Goal: Task Accomplishment & Management: Complete application form

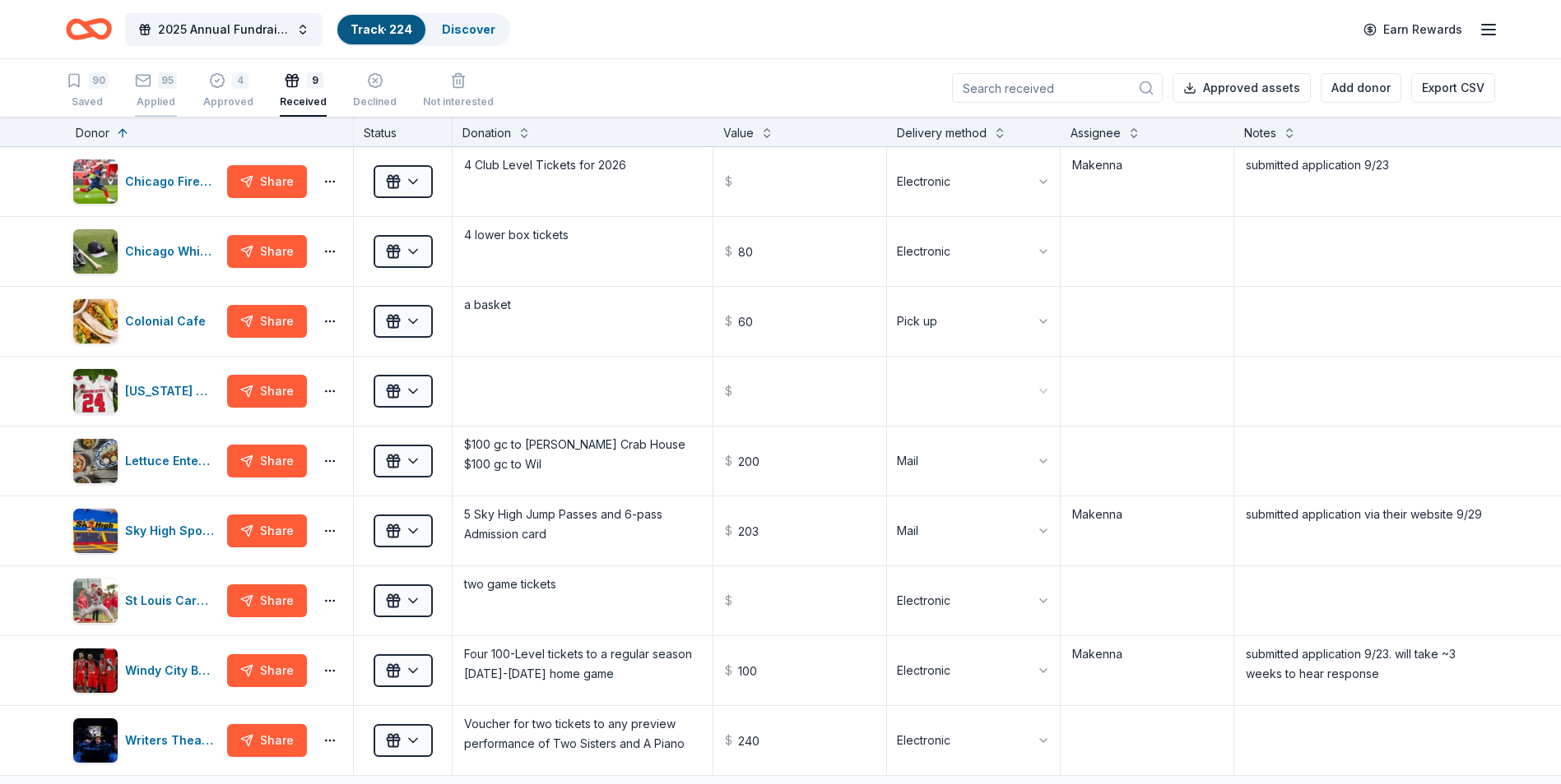
click at [161, 98] on div "Applied" at bounding box center [156, 101] width 42 height 13
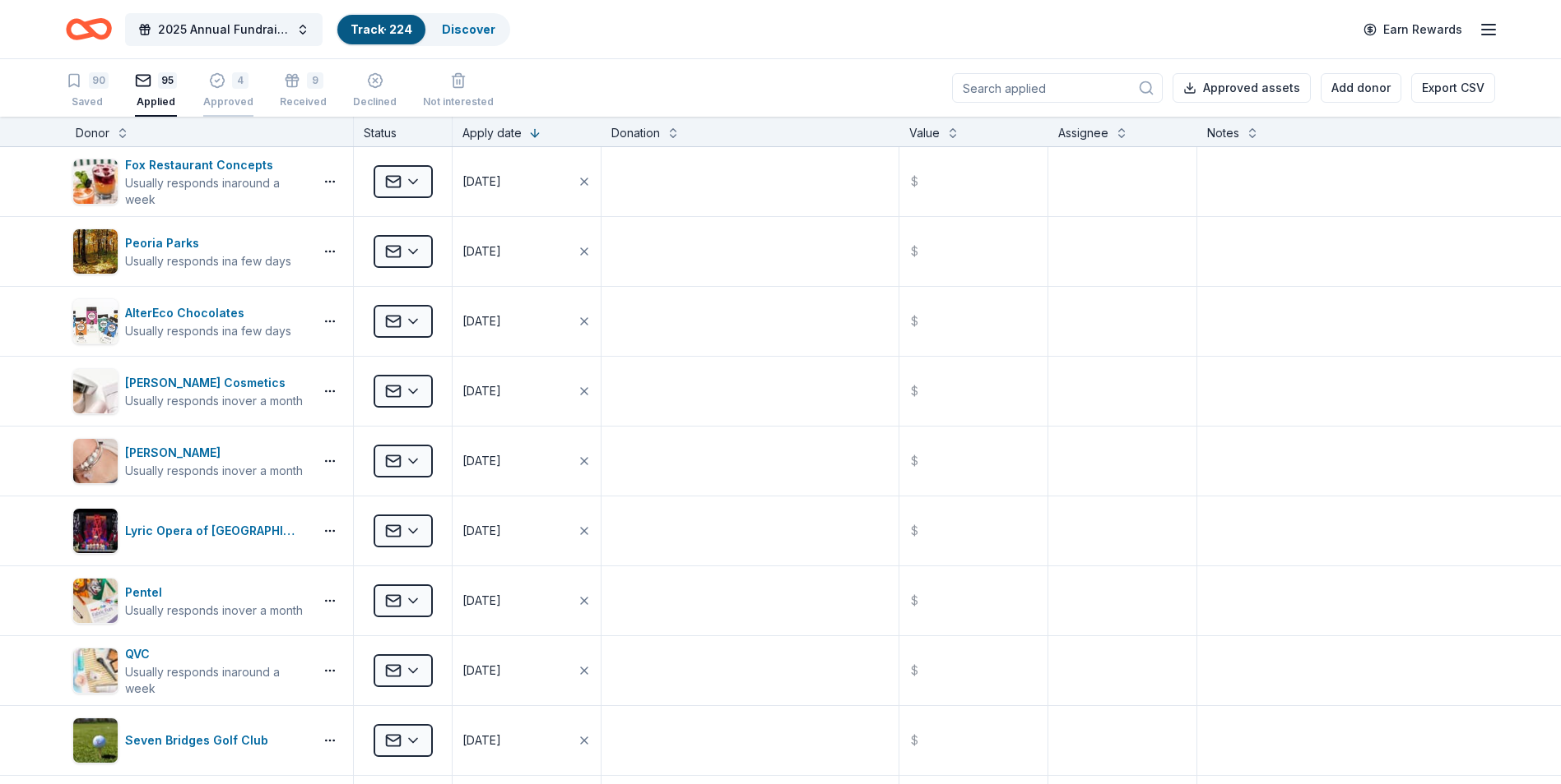
click at [208, 98] on div "Approved" at bounding box center [228, 101] width 51 height 13
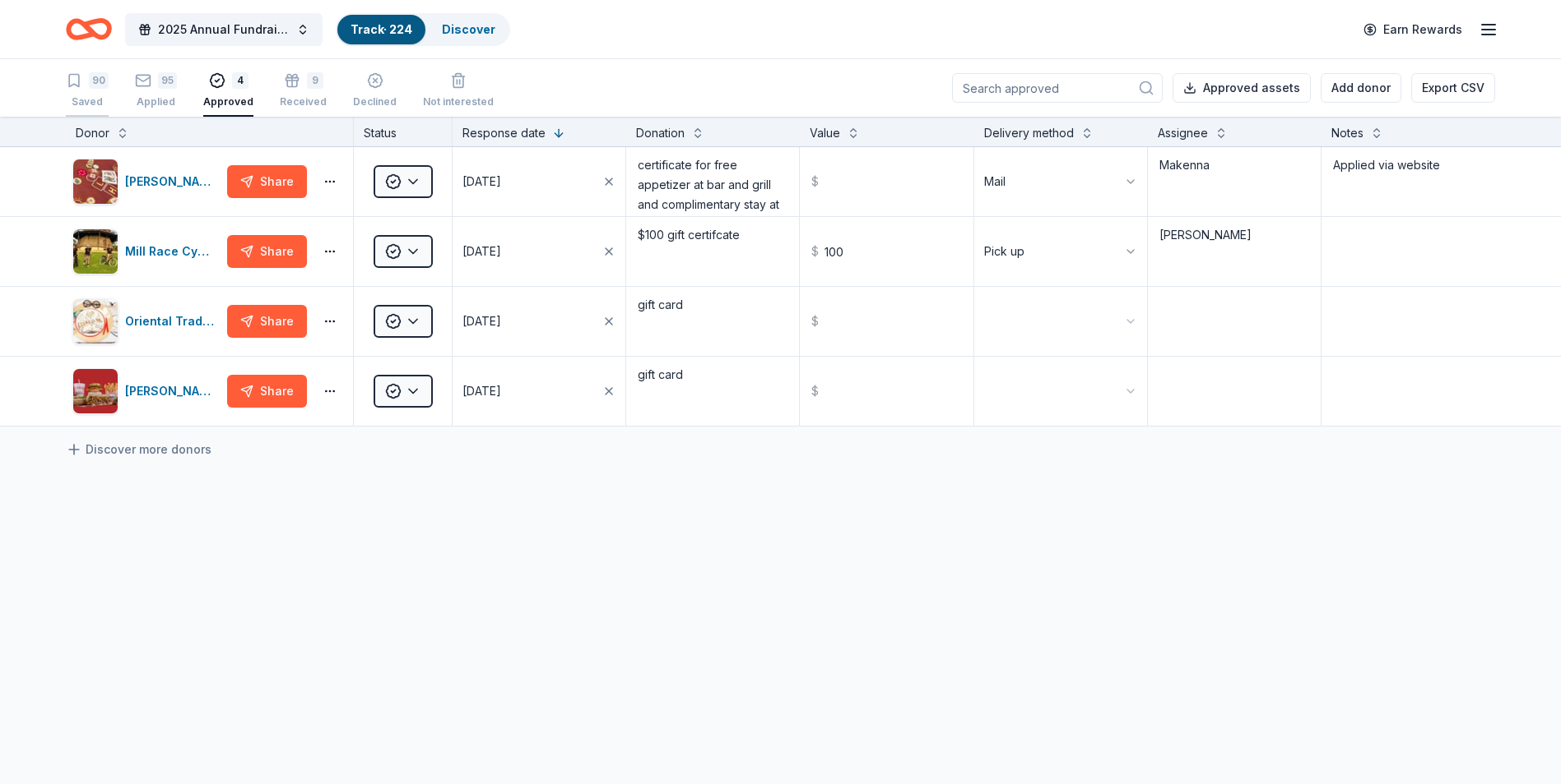
click at [99, 100] on div "Saved" at bounding box center [86, 101] width 43 height 13
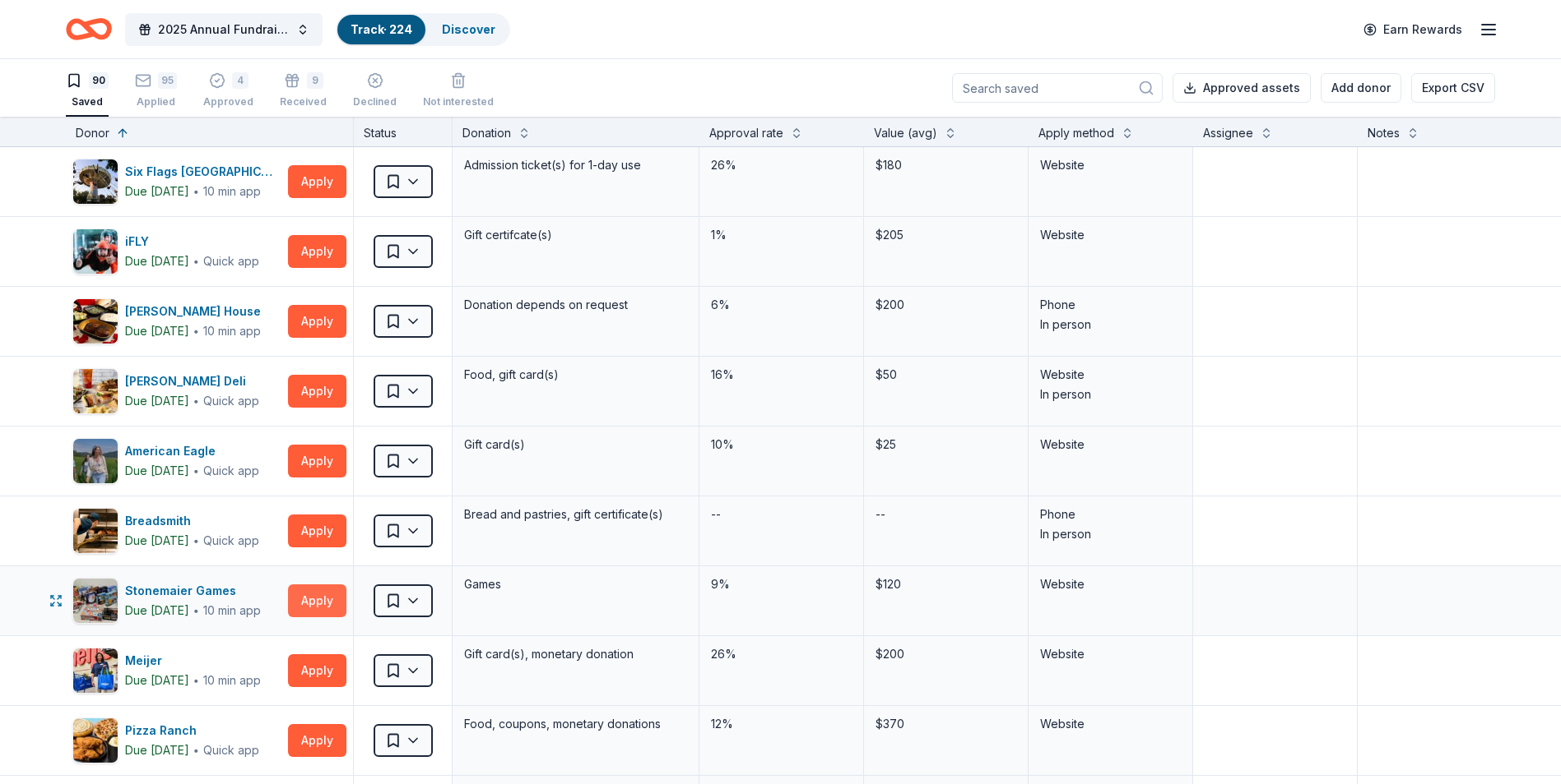
click at [311, 588] on button "Apply" at bounding box center [317, 600] width 59 height 33
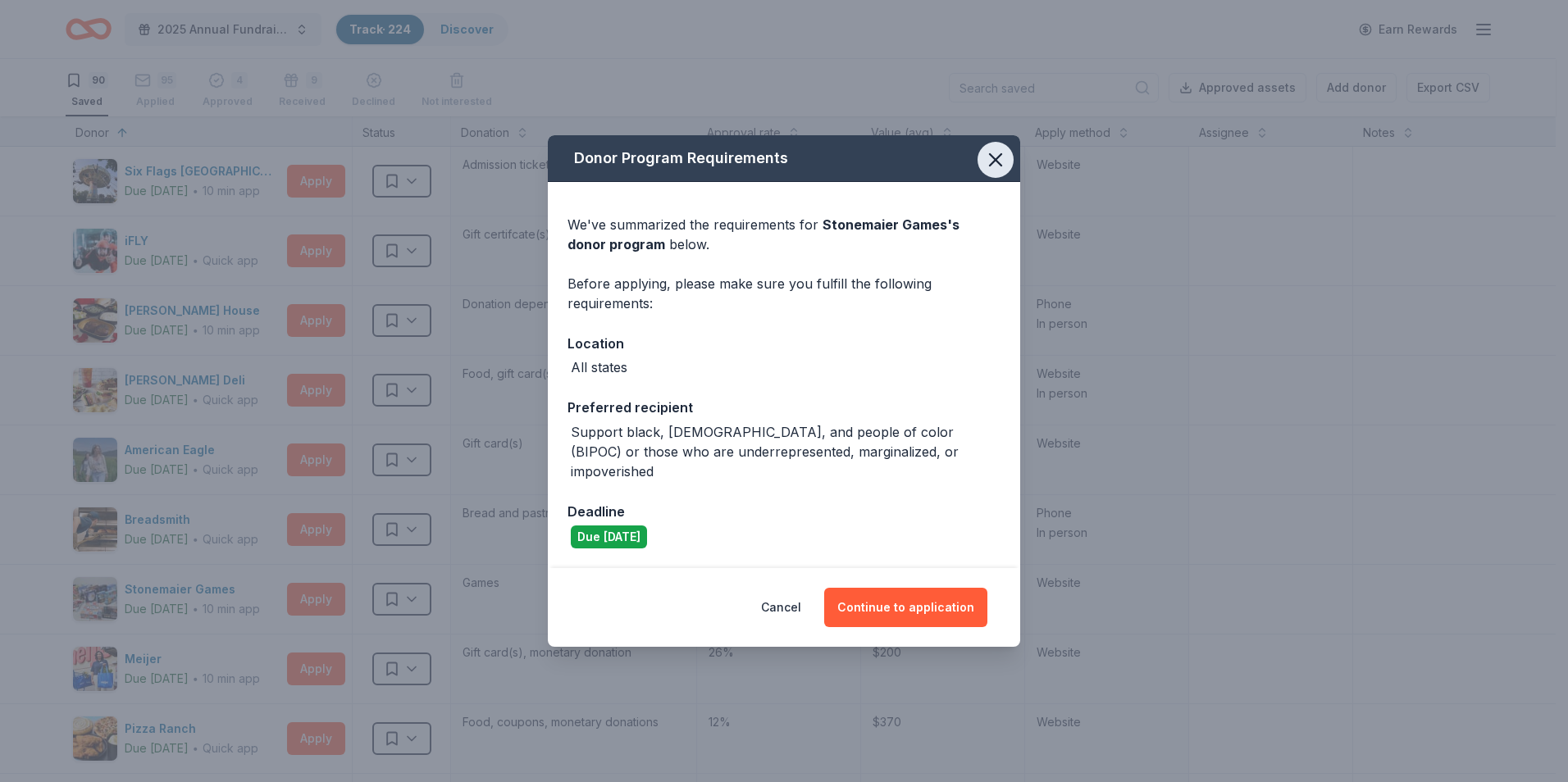
click at [997, 165] on icon "button" at bounding box center [996, 160] width 12 height 12
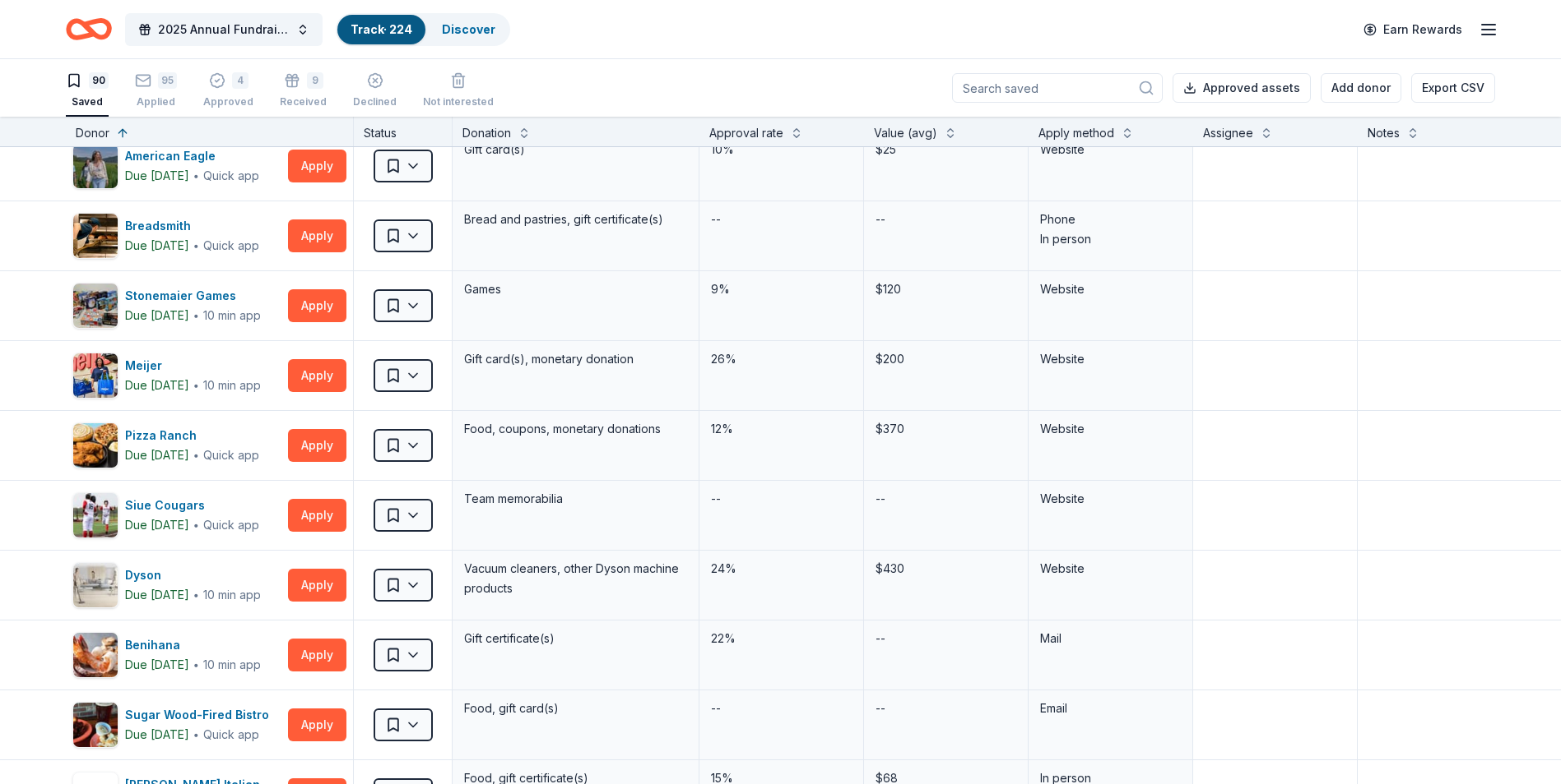
scroll to position [328, 0]
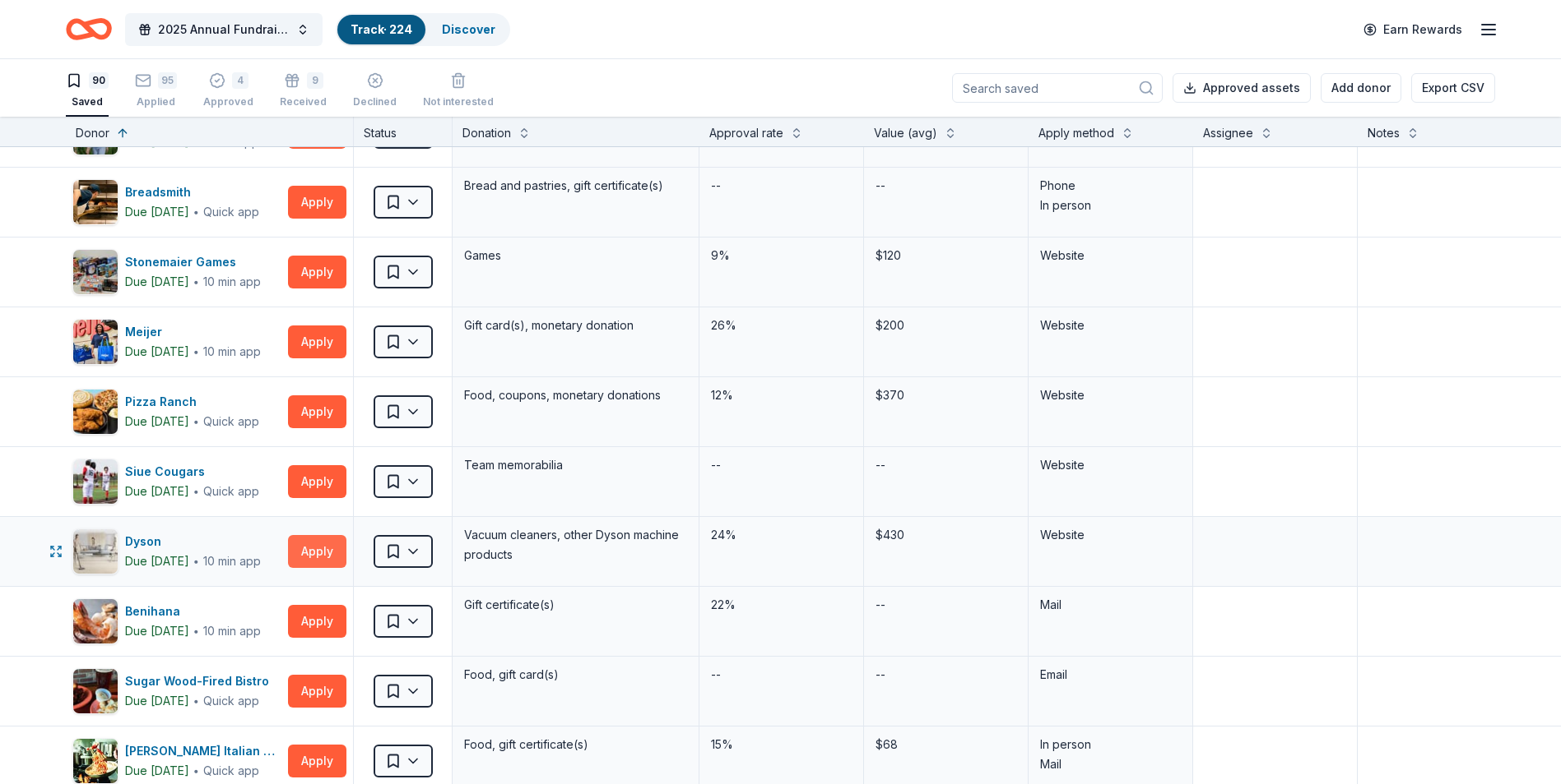
click at [326, 555] on button "Apply" at bounding box center [317, 551] width 59 height 33
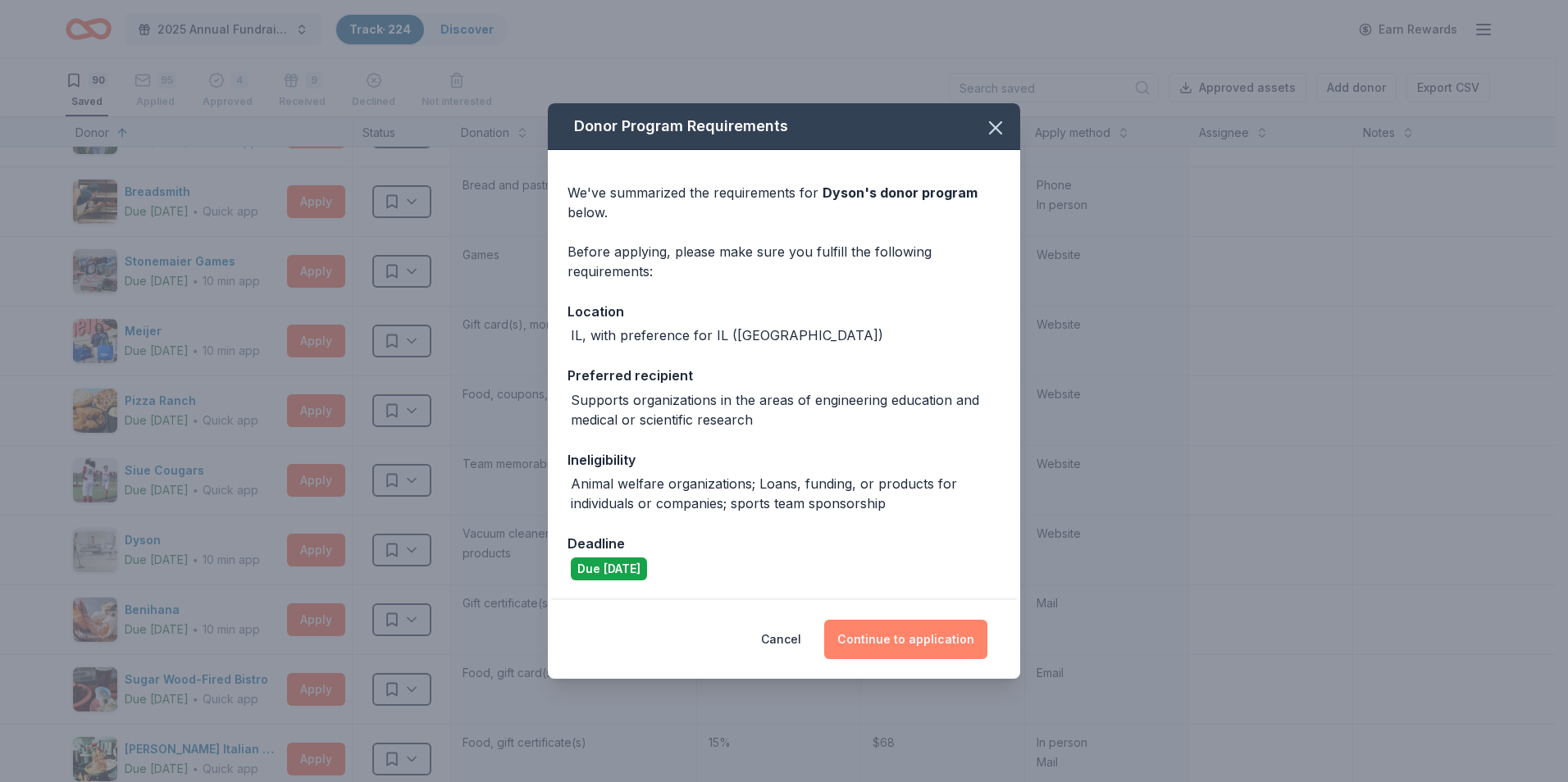
click at [936, 638] on button "Continue to application" at bounding box center [906, 639] width 163 height 40
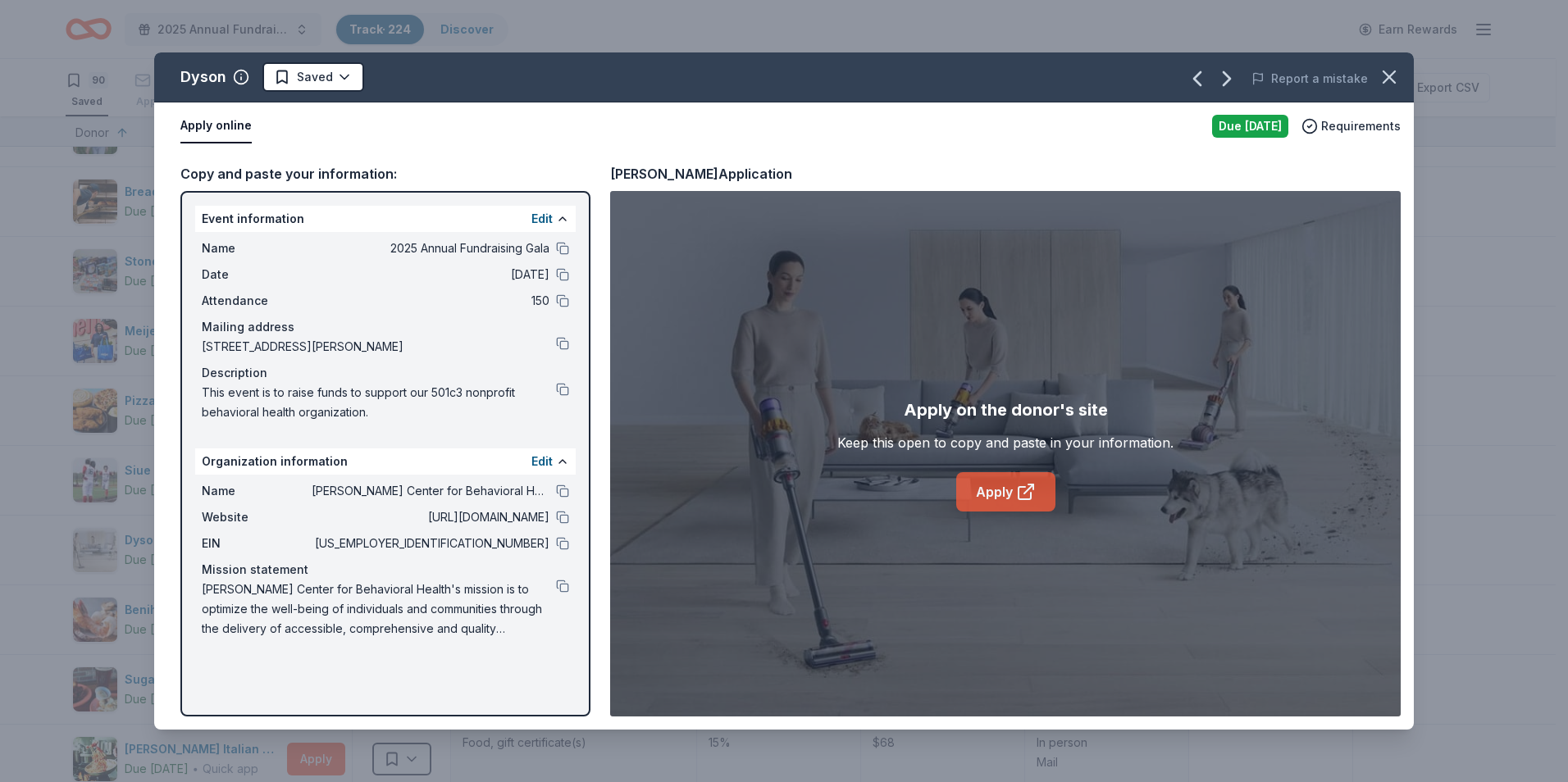
click at [982, 486] on link "Apply" at bounding box center [1006, 492] width 99 height 40
click at [1381, 79] on icon "button" at bounding box center [1389, 76] width 23 height 23
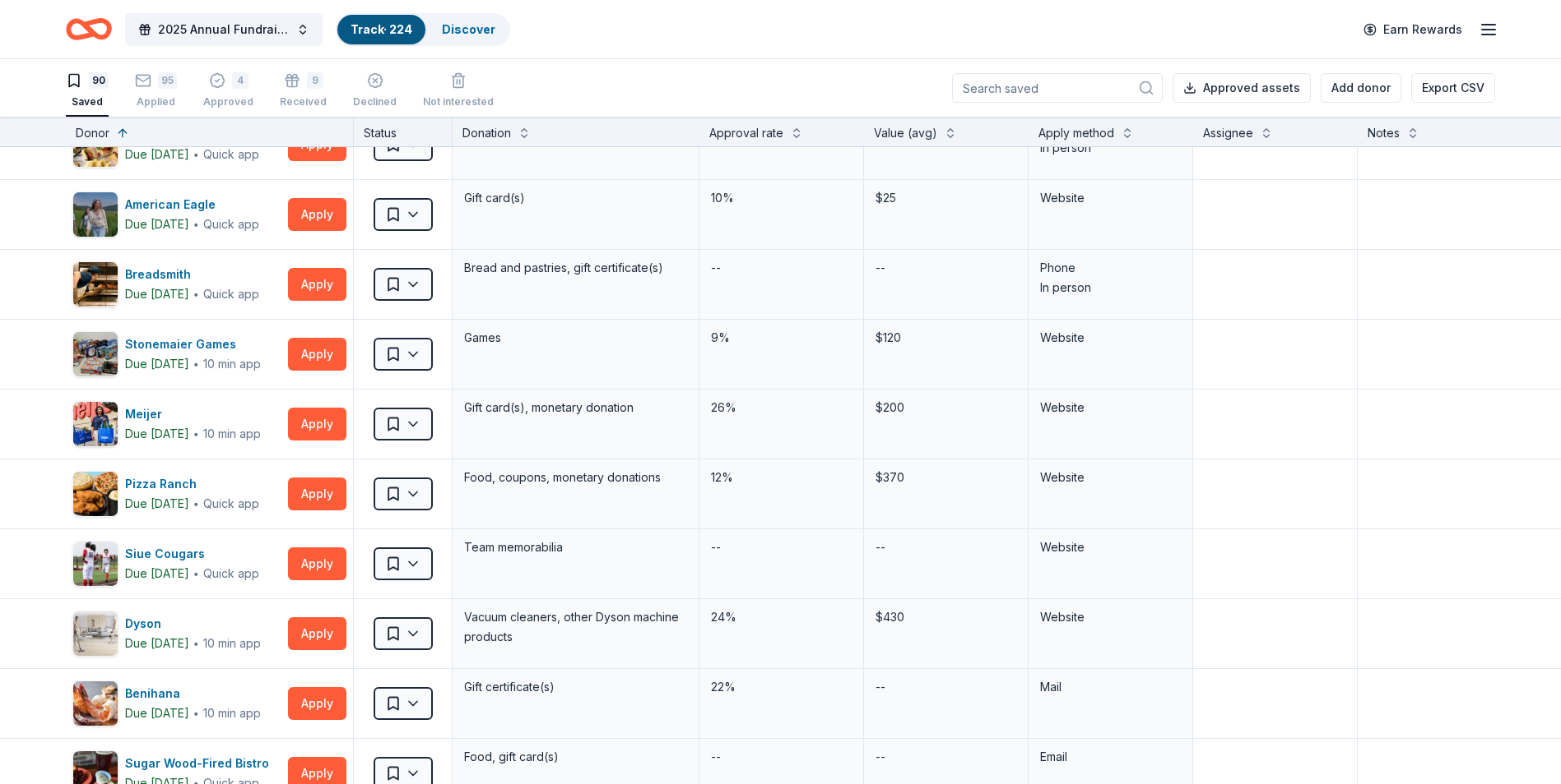
scroll to position [0, 0]
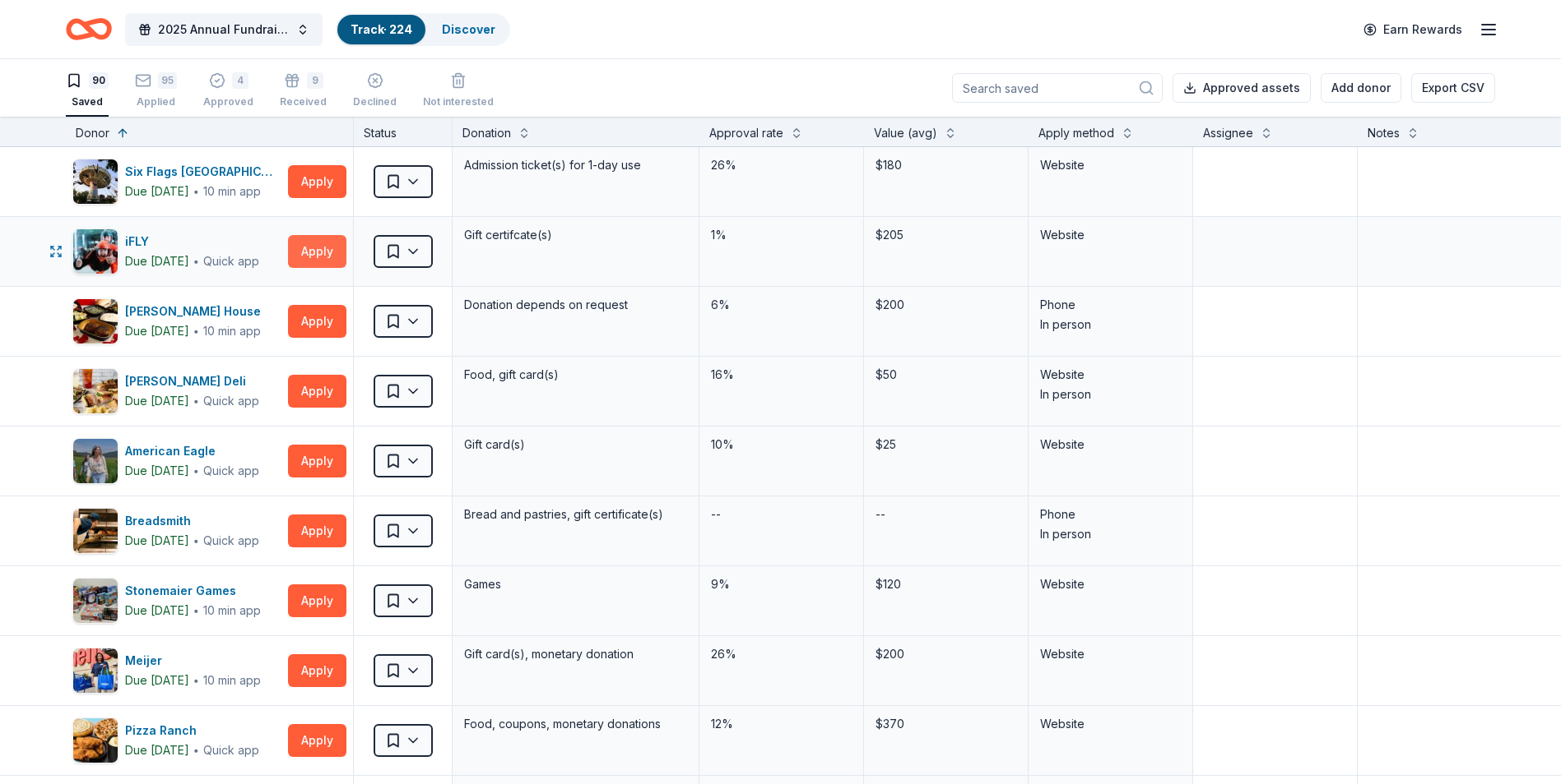
click at [319, 257] on button "Apply" at bounding box center [317, 251] width 59 height 33
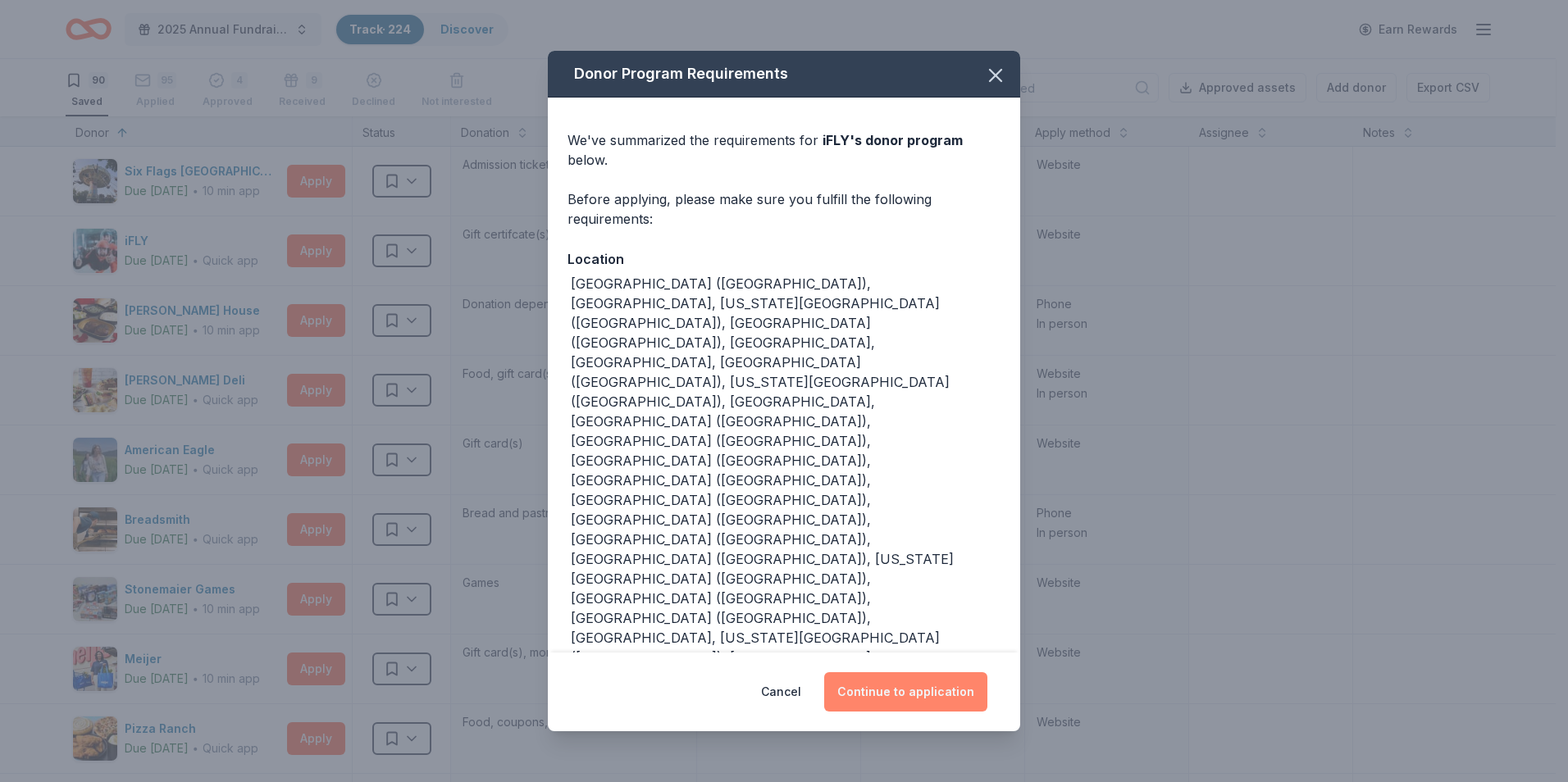
click at [883, 672] on button "Continue to application" at bounding box center [906, 692] width 163 height 40
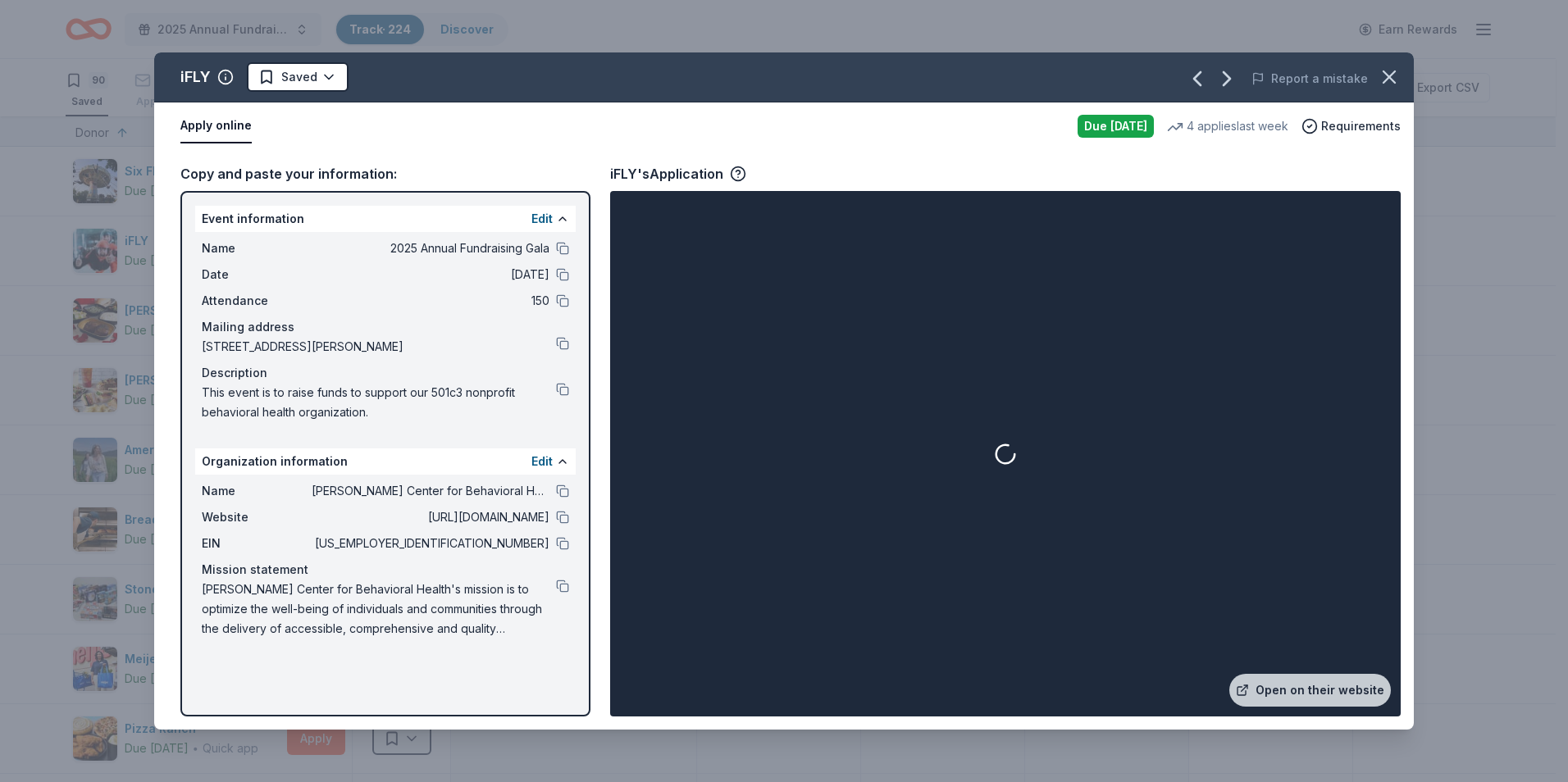
click at [952, 492] on div at bounding box center [1006, 453] width 784 height 519
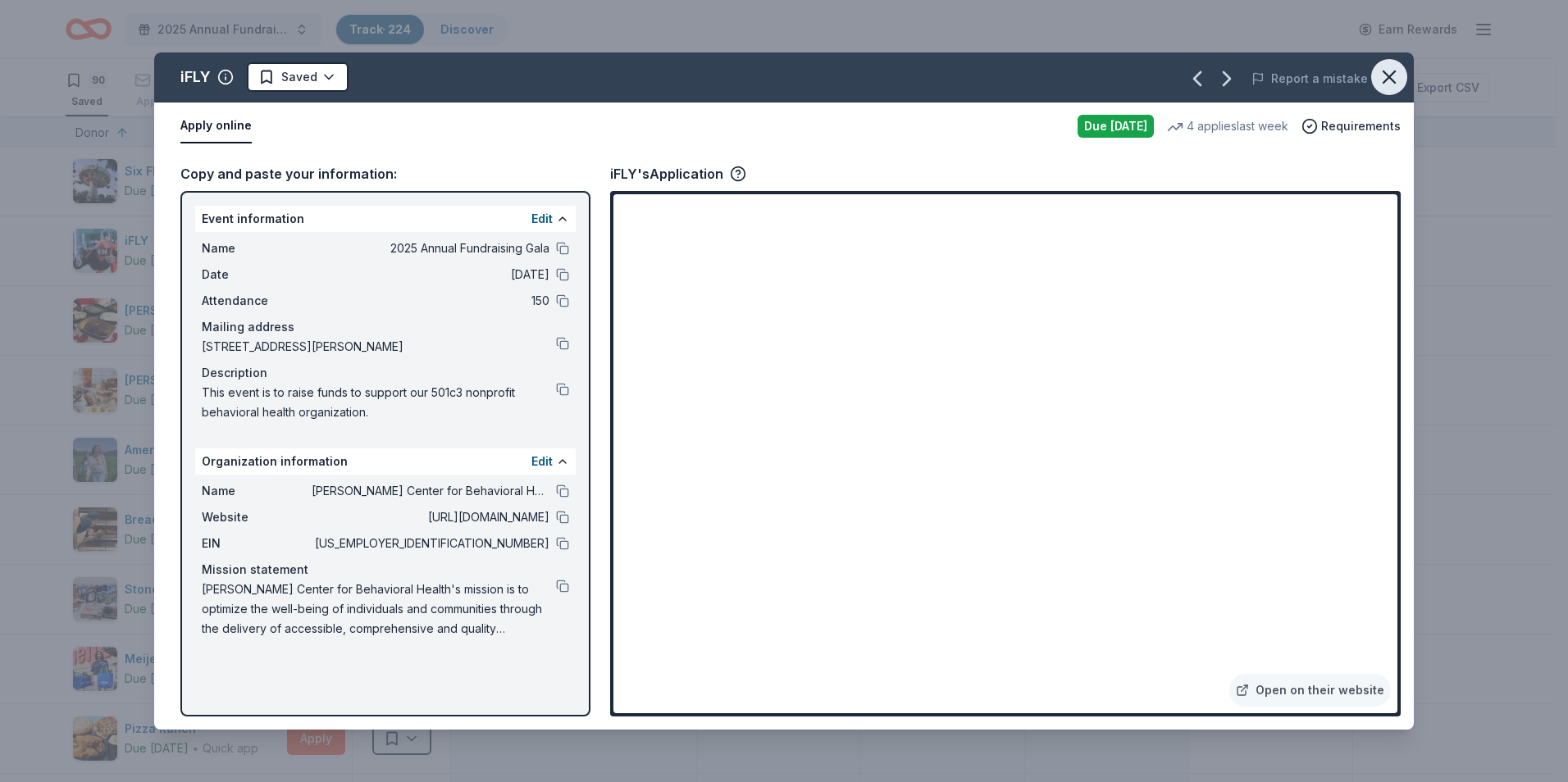
click at [1385, 74] on icon "button" at bounding box center [1389, 76] width 23 height 23
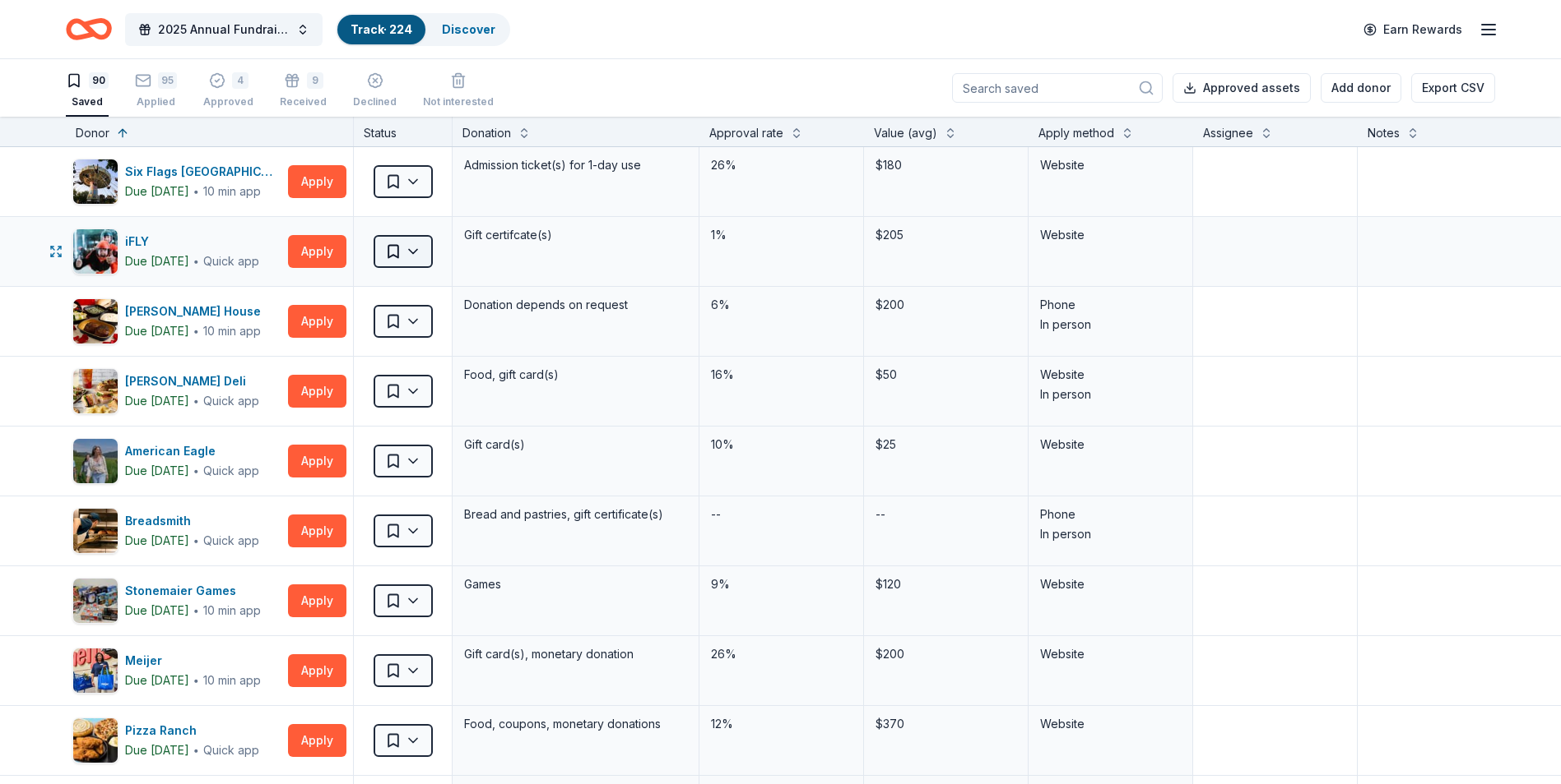
click at [401, 242] on html "2025 Annual Fundraising Gala Track · 224 Discover Earn Rewards 90 Saved 95 Appl…" at bounding box center [780, 392] width 1561 height 784
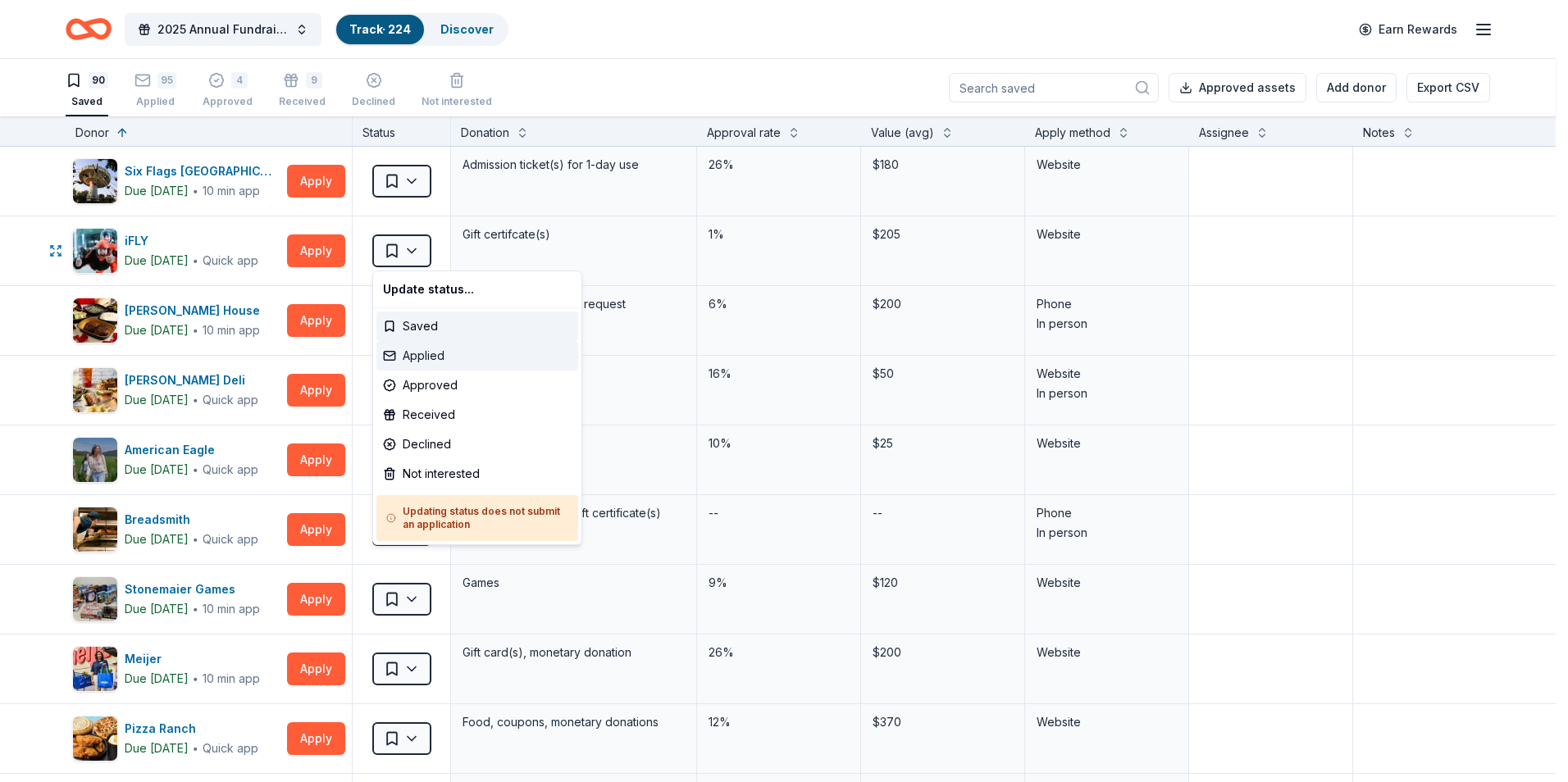
click at [448, 352] on div "Applied" at bounding box center [477, 356] width 202 height 30
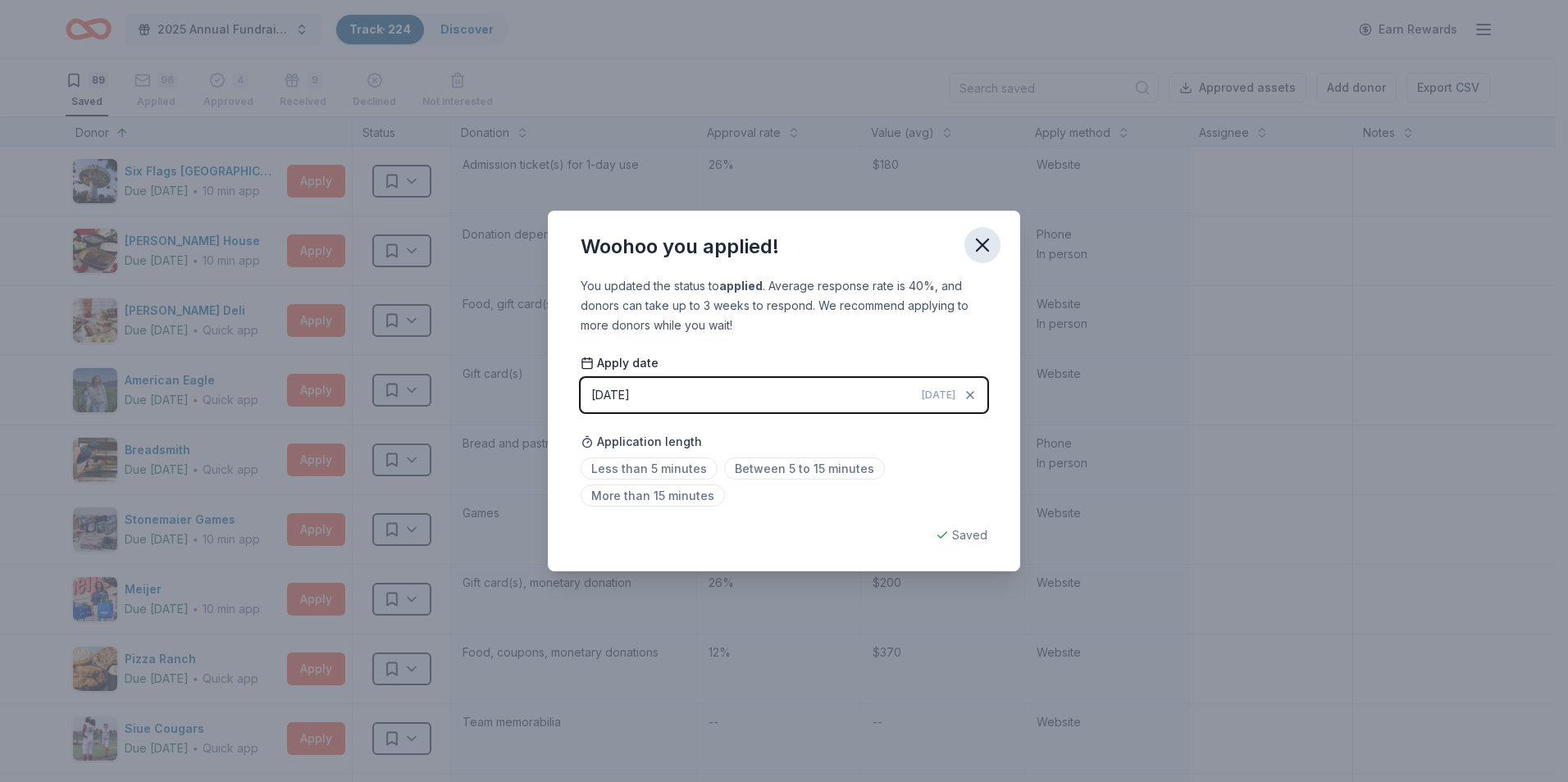
click at [981, 235] on icon "button" at bounding box center [982, 244] width 23 height 23
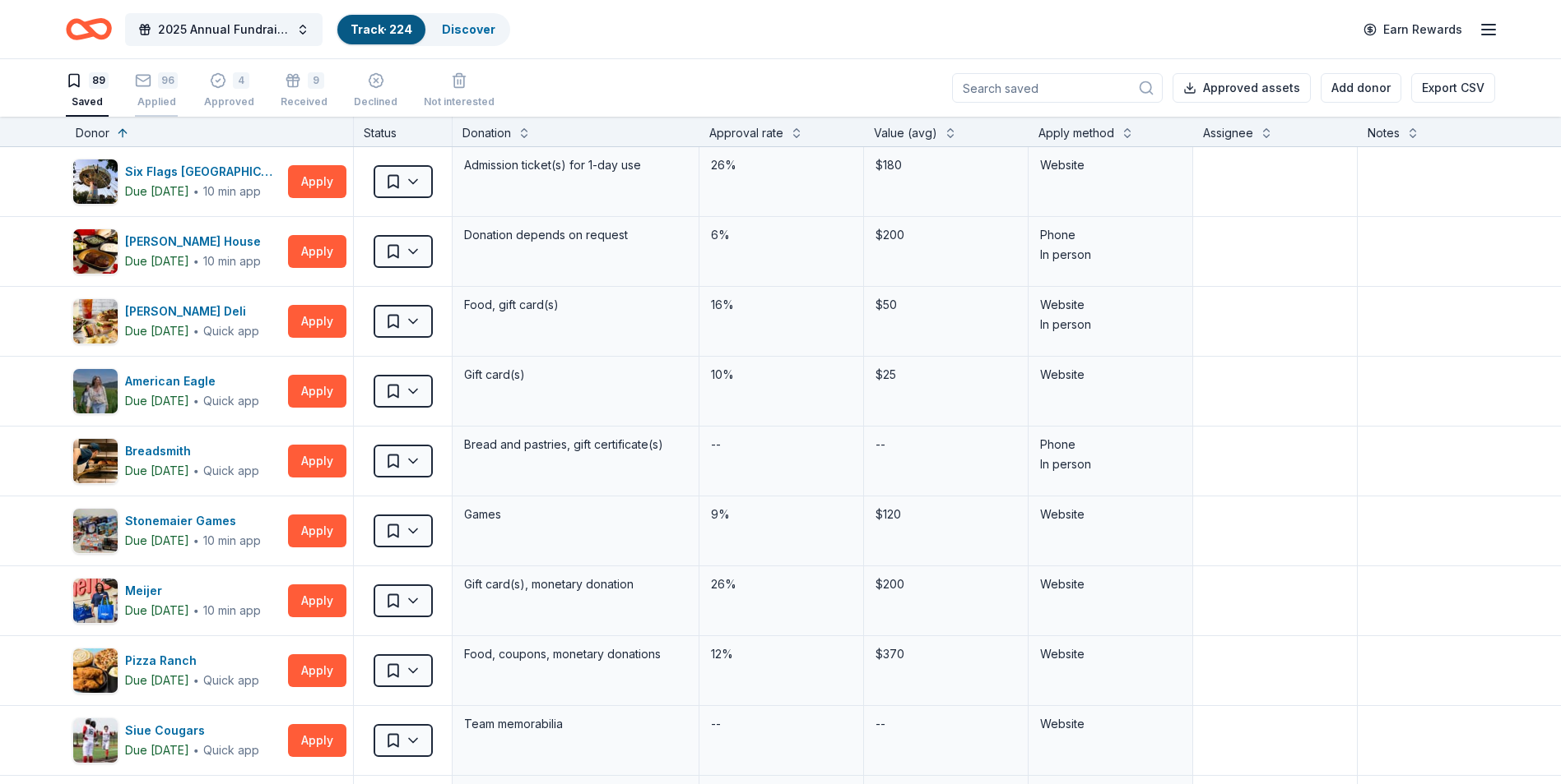
click at [160, 91] on div "Applied" at bounding box center [156, 92] width 43 height 13
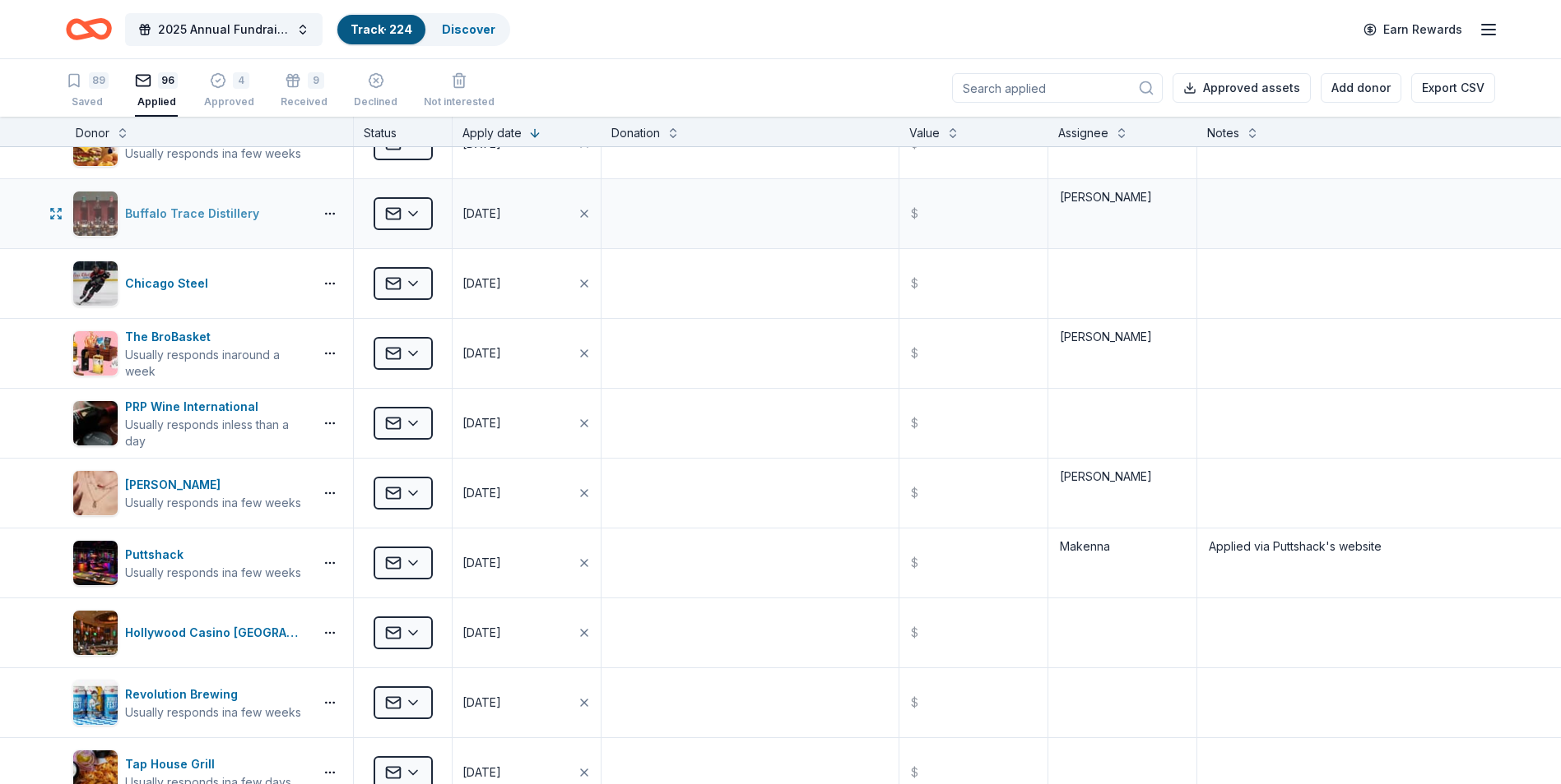
scroll to position [3701, 0]
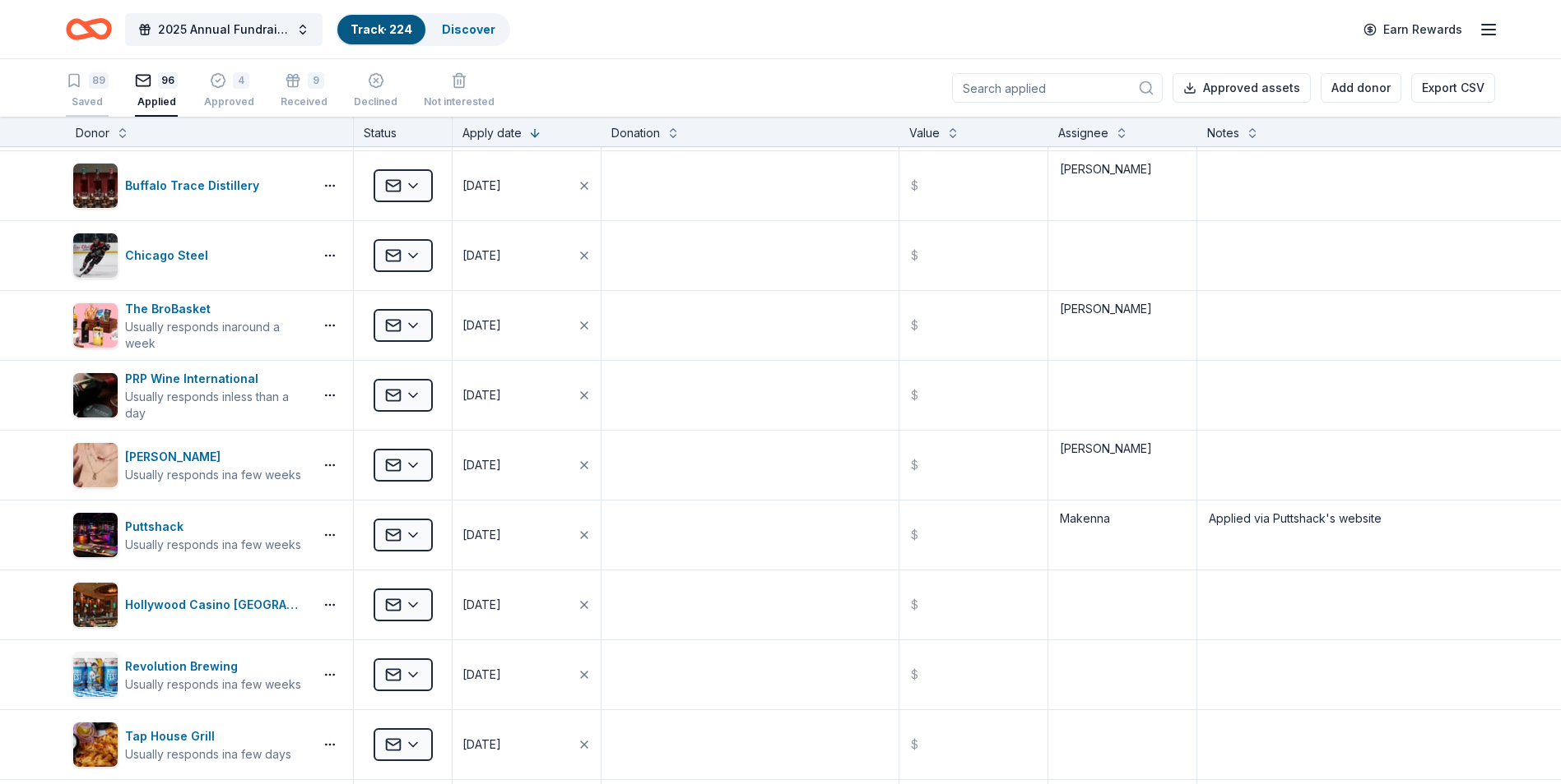
click at [85, 83] on div "89" at bounding box center [86, 80] width 43 height 17
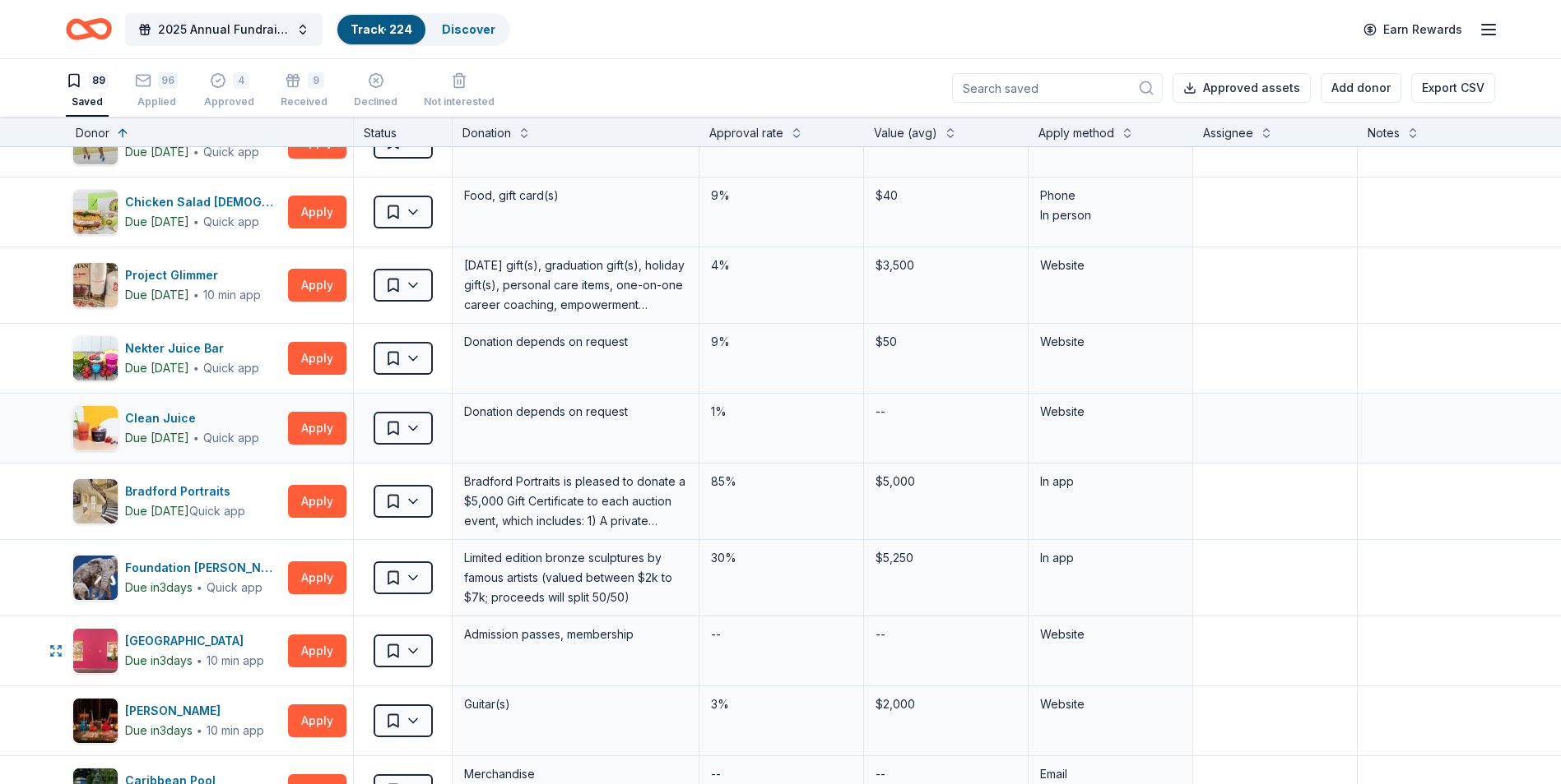
scroll to position [4029, 0]
click at [319, 362] on button "Apply" at bounding box center [317, 359] width 59 height 33
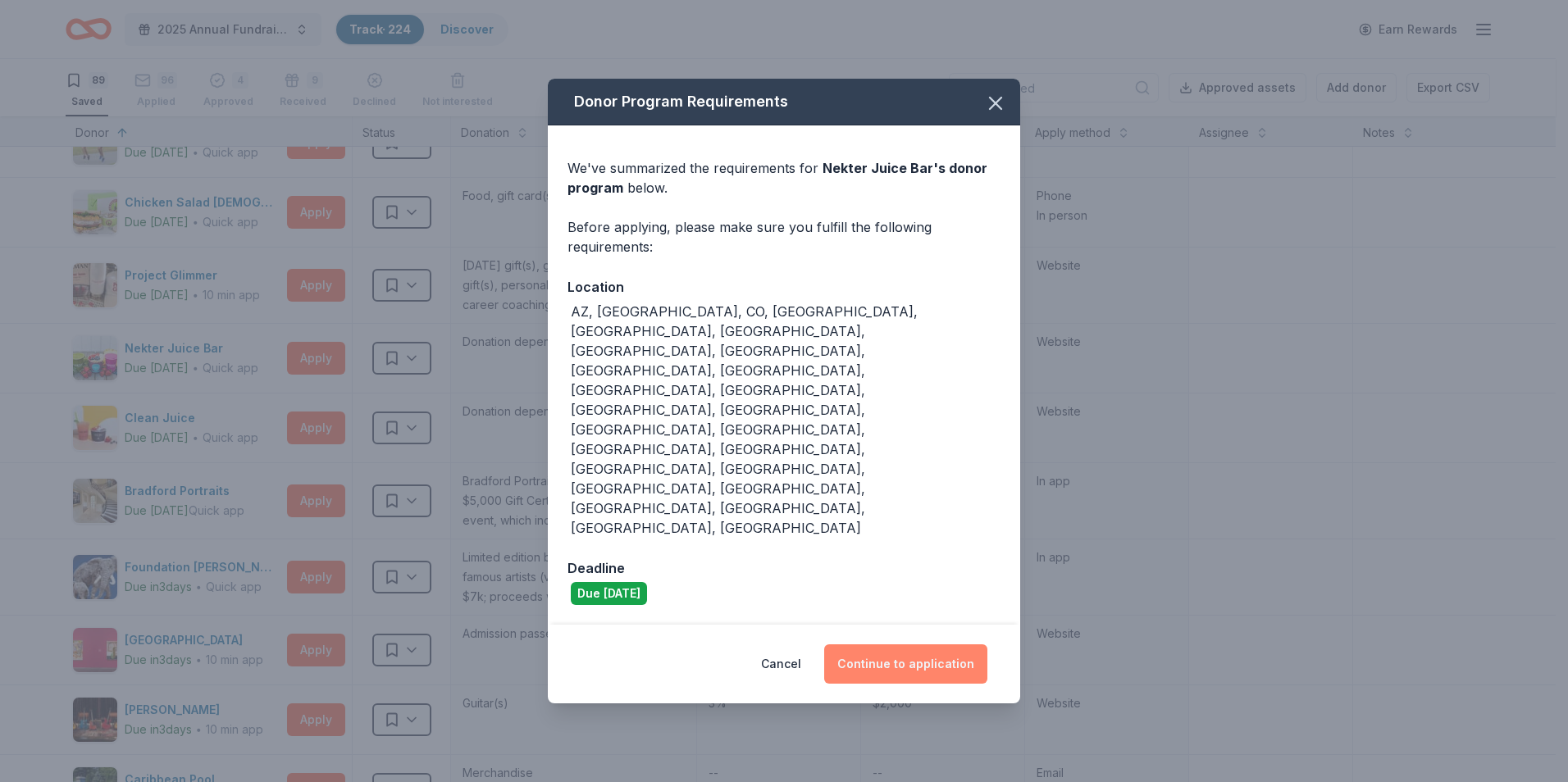
click at [921, 644] on button "Continue to application" at bounding box center [906, 664] width 163 height 40
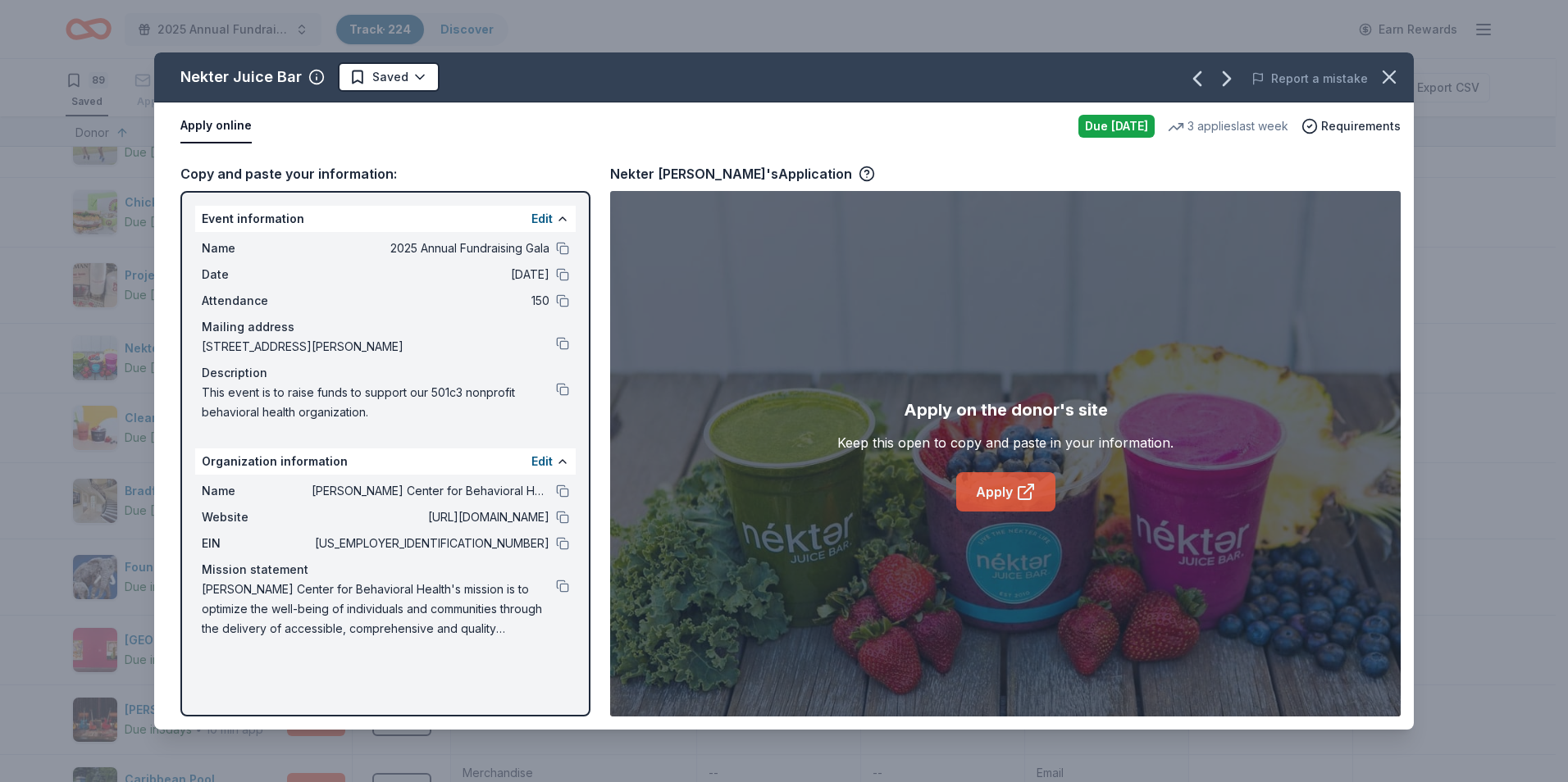
click at [1009, 495] on link "Apply" at bounding box center [1006, 492] width 99 height 40
click at [1386, 76] on icon "button" at bounding box center [1389, 76] width 23 height 23
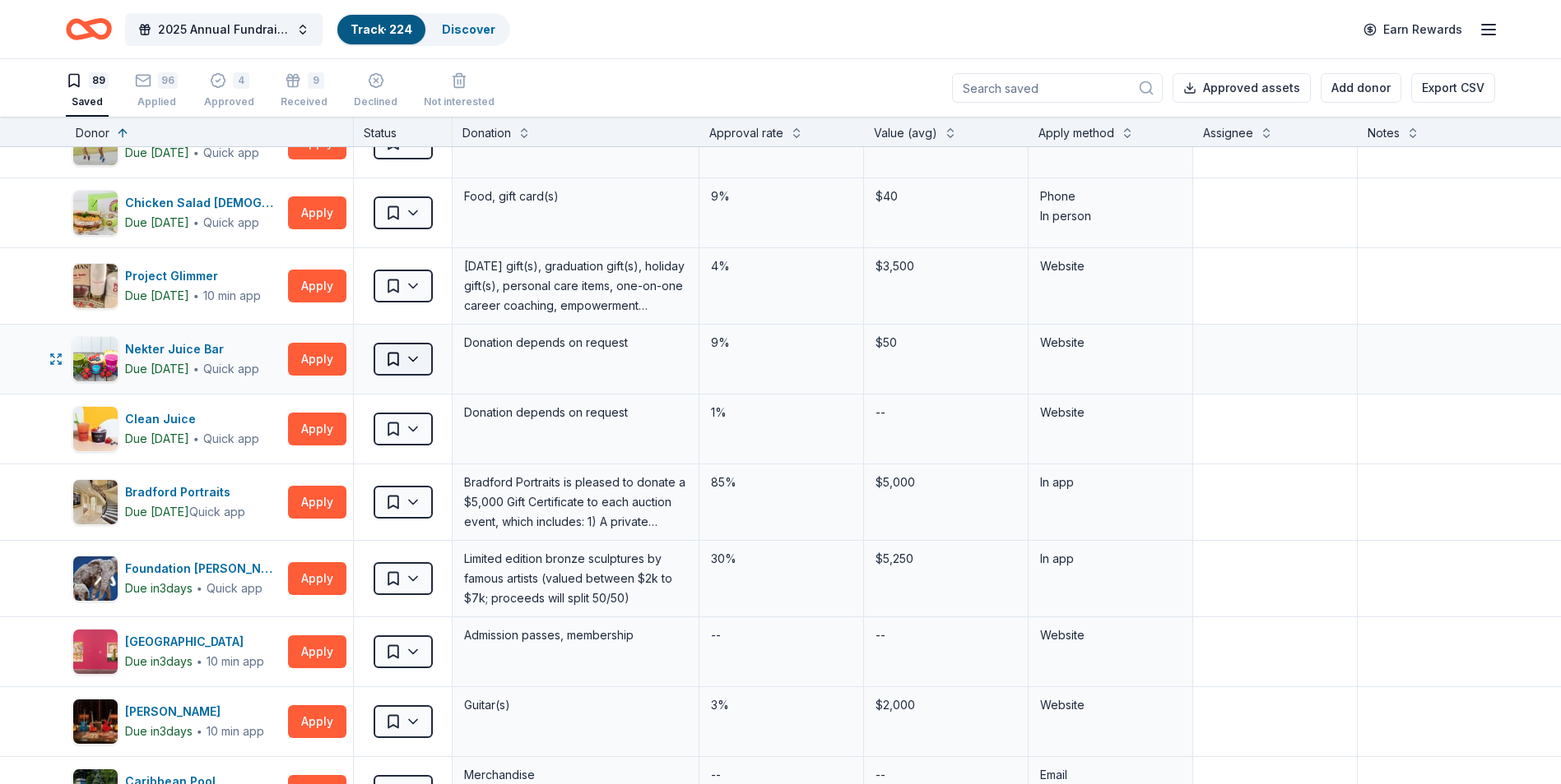
click at [396, 352] on html "2025 Annual Fundraising Gala Track · 224 Discover Earn Rewards 89 Saved 96 Appl…" at bounding box center [780, 392] width 1561 height 784
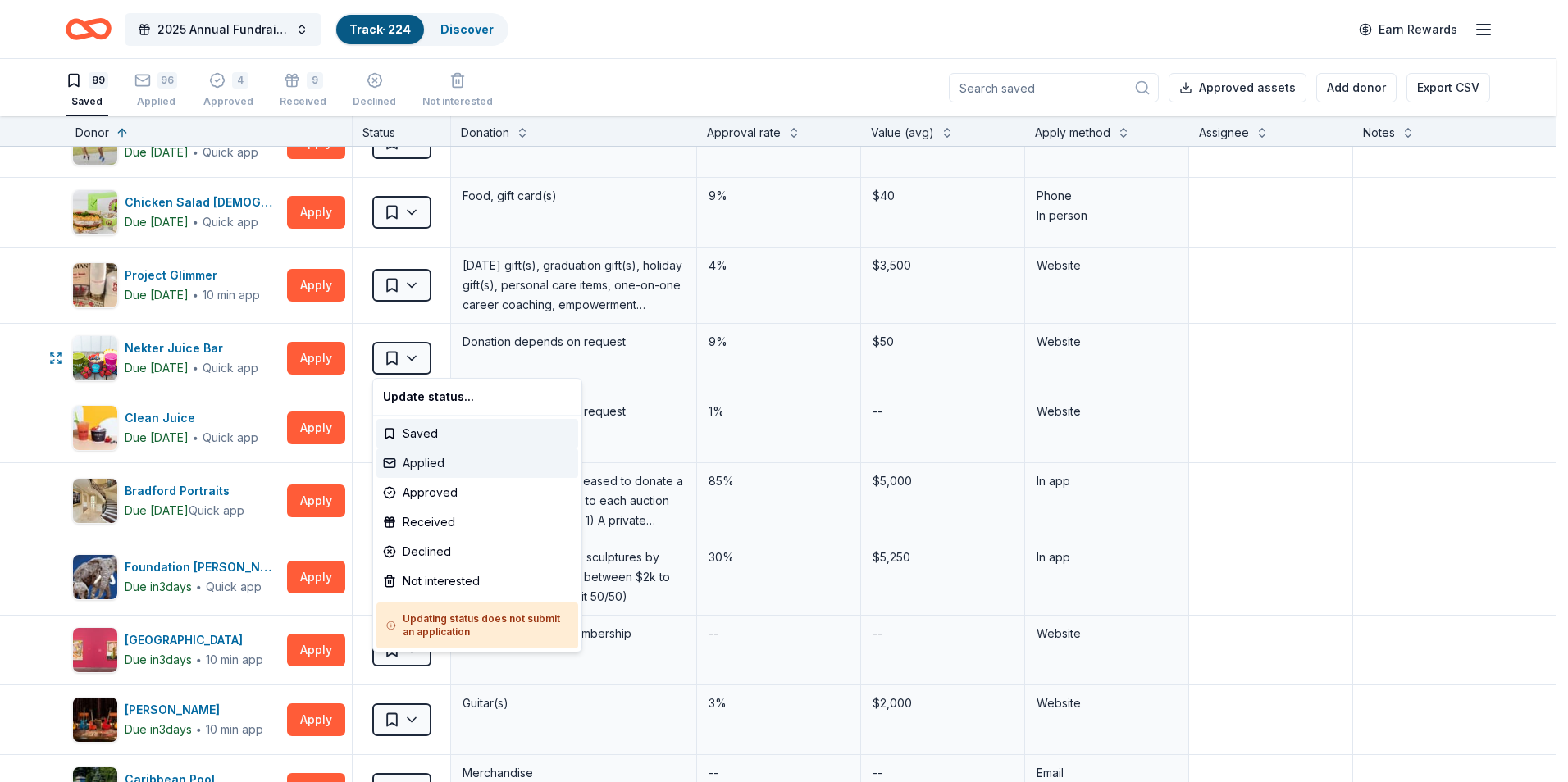
click at [437, 457] on div "Applied" at bounding box center [477, 463] width 202 height 30
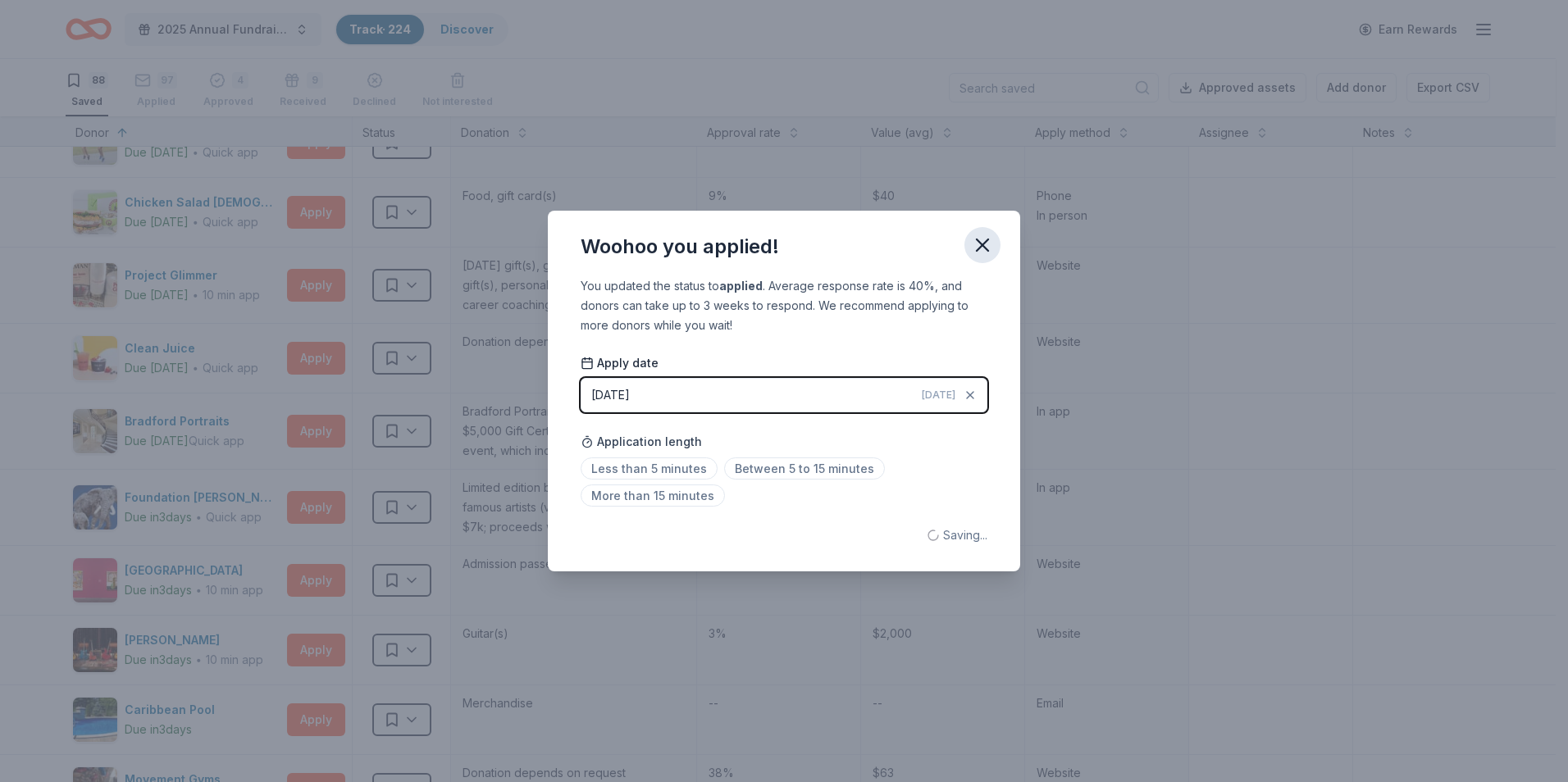
click at [993, 244] on icon "button" at bounding box center [982, 244] width 23 height 23
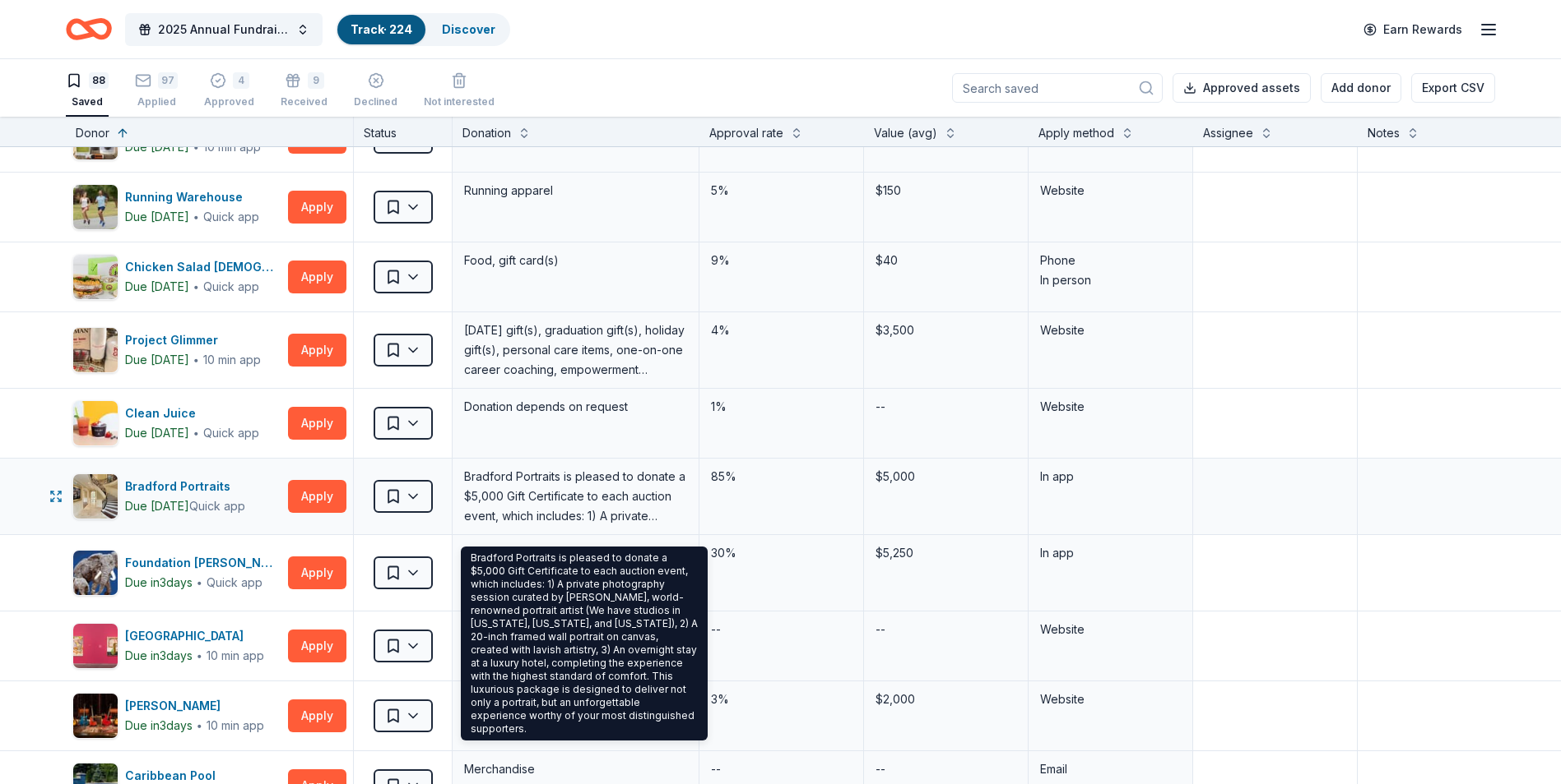
scroll to position [3782, 0]
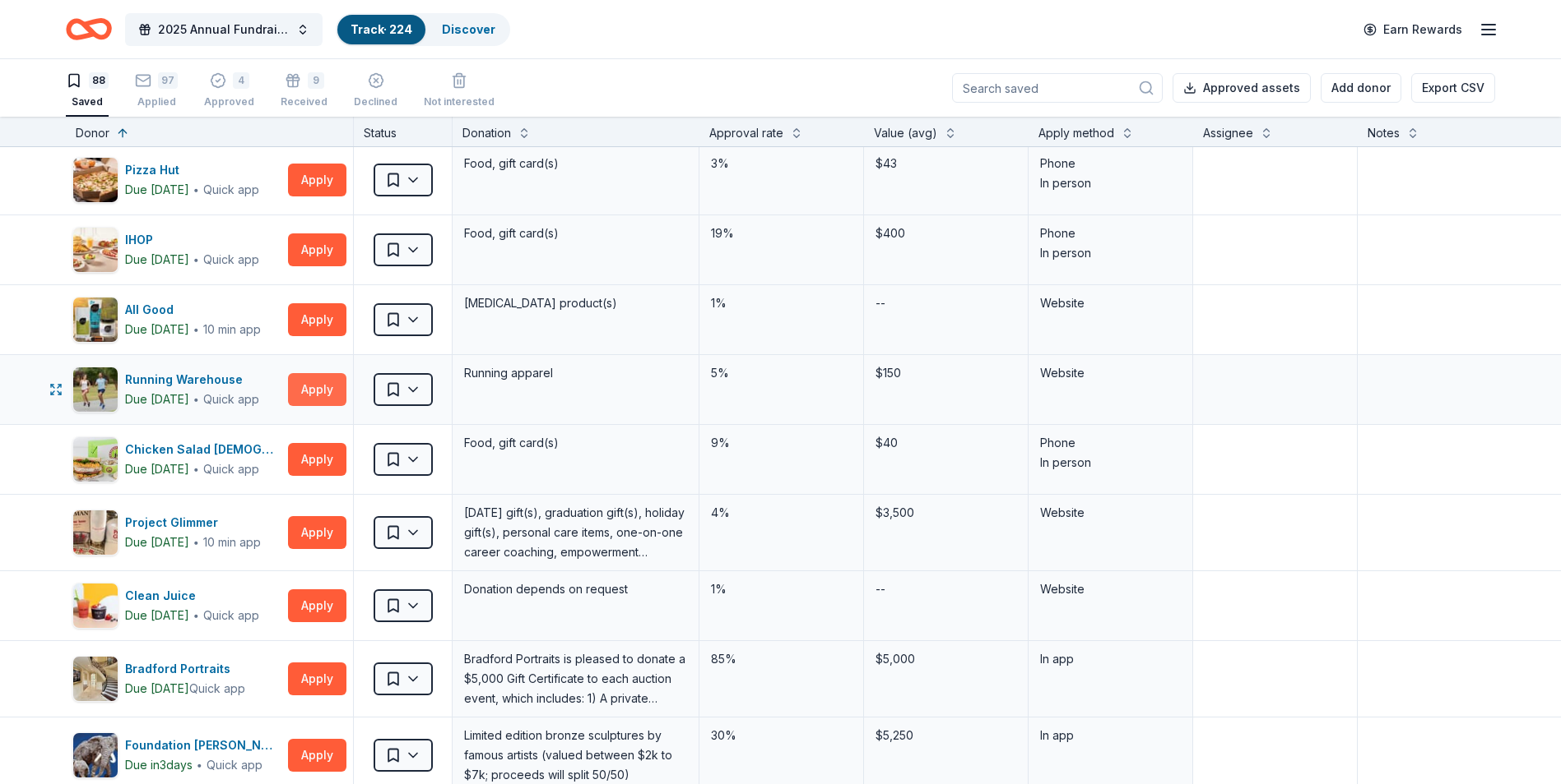
click at [328, 386] on button "Apply" at bounding box center [317, 389] width 59 height 33
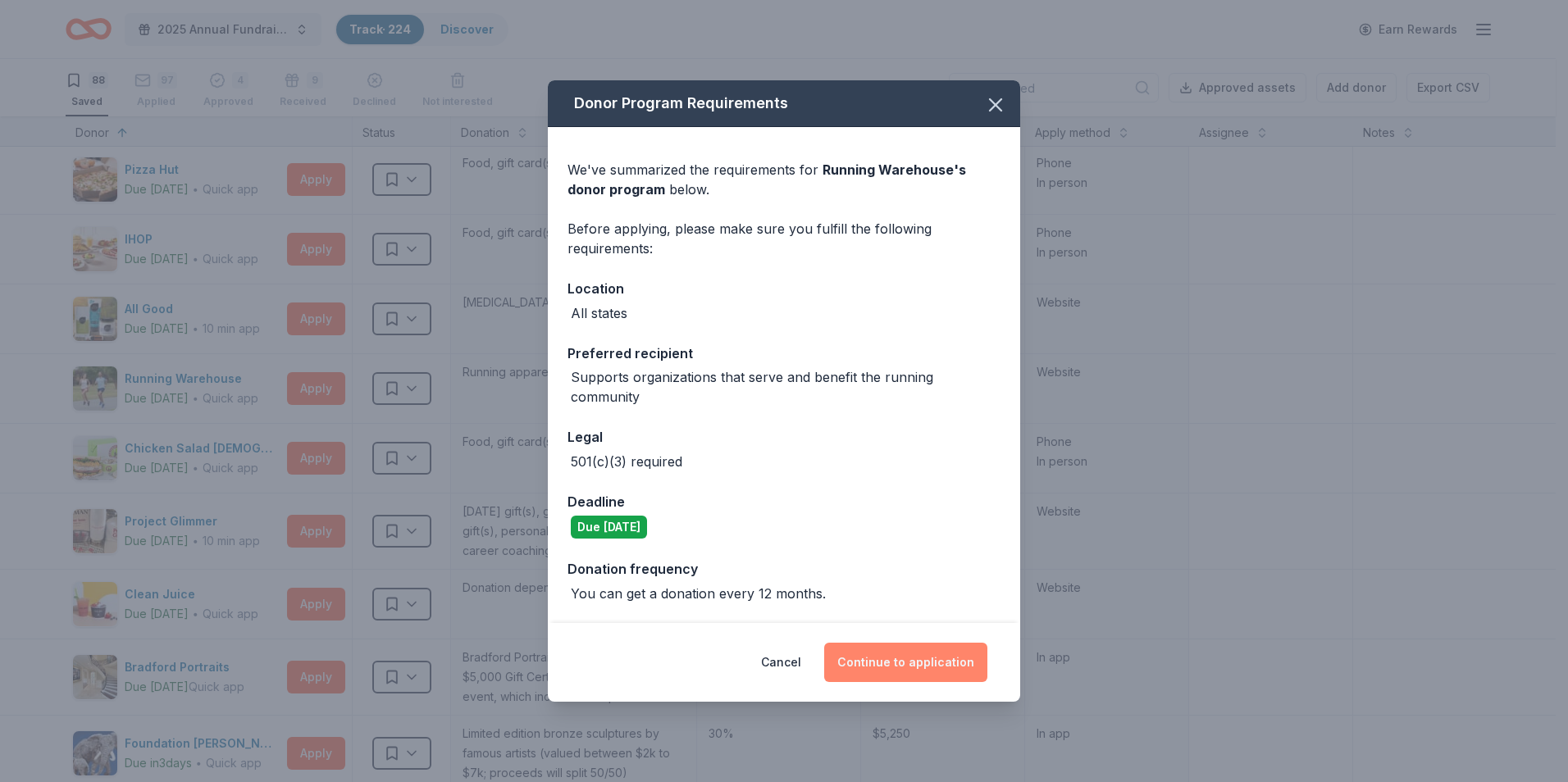
click at [907, 666] on button "Continue to application" at bounding box center [906, 663] width 163 height 40
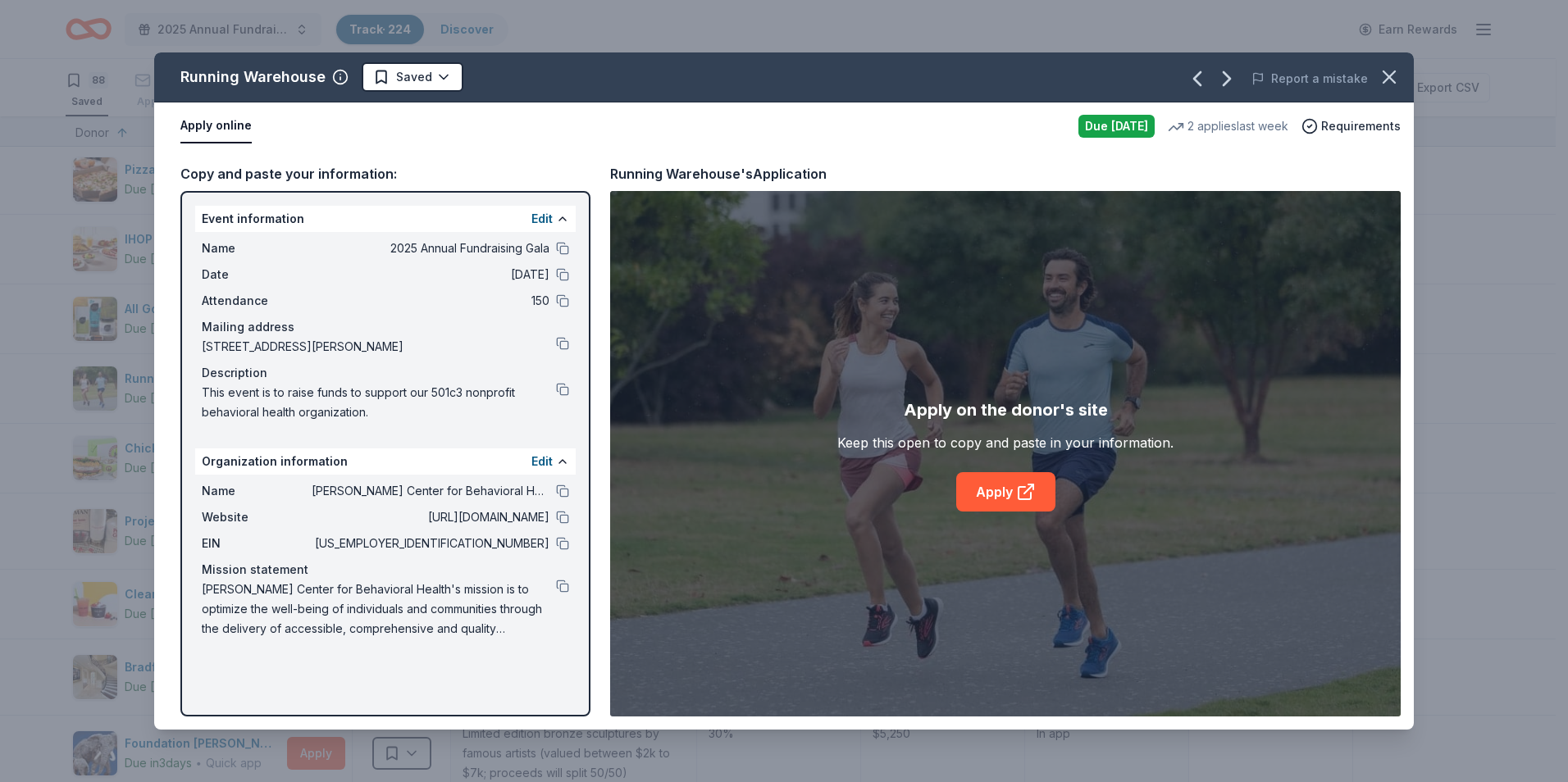
click at [1394, 70] on icon "button" at bounding box center [1389, 76] width 23 height 23
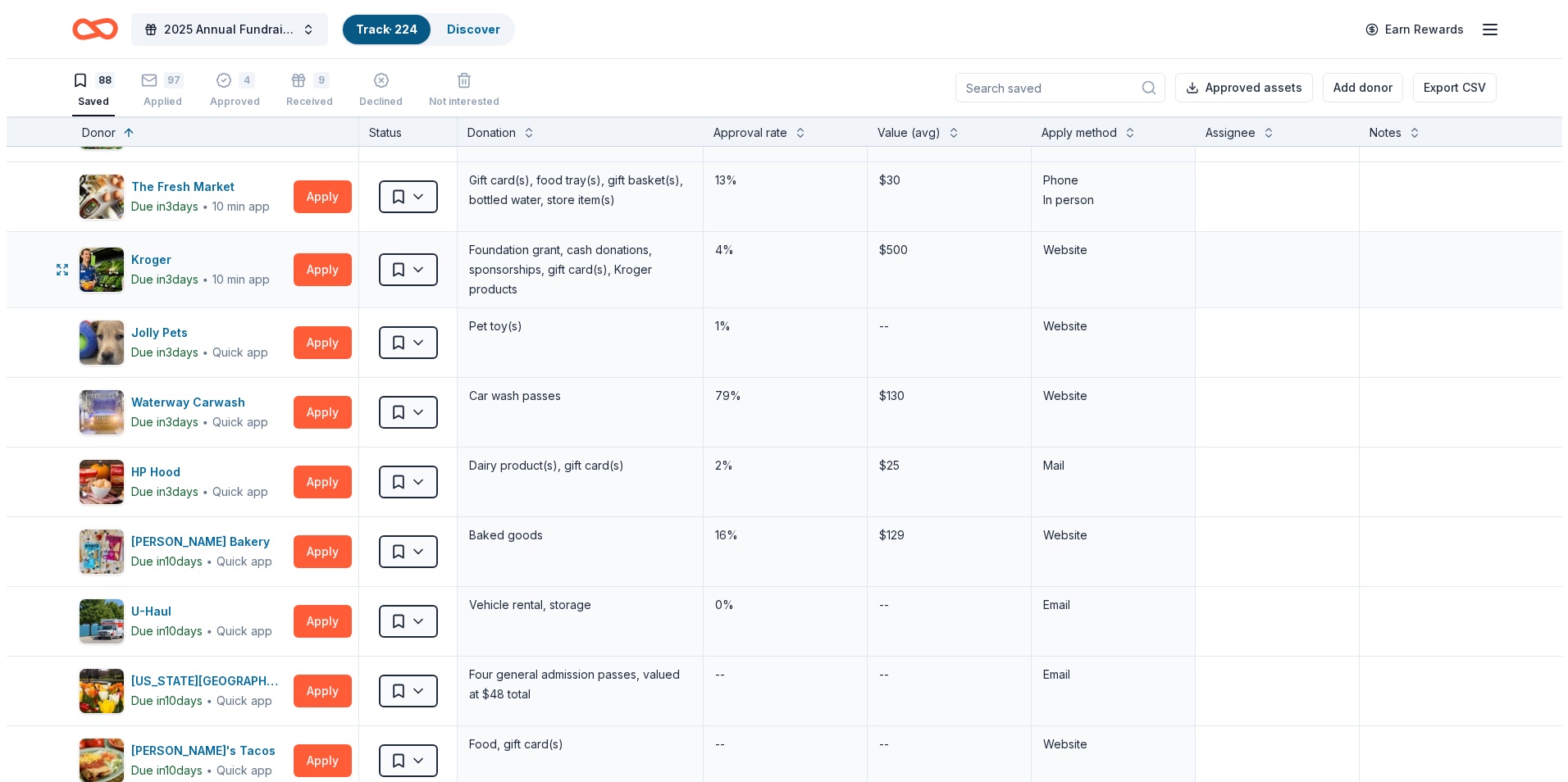
scroll to position [4757, 0]
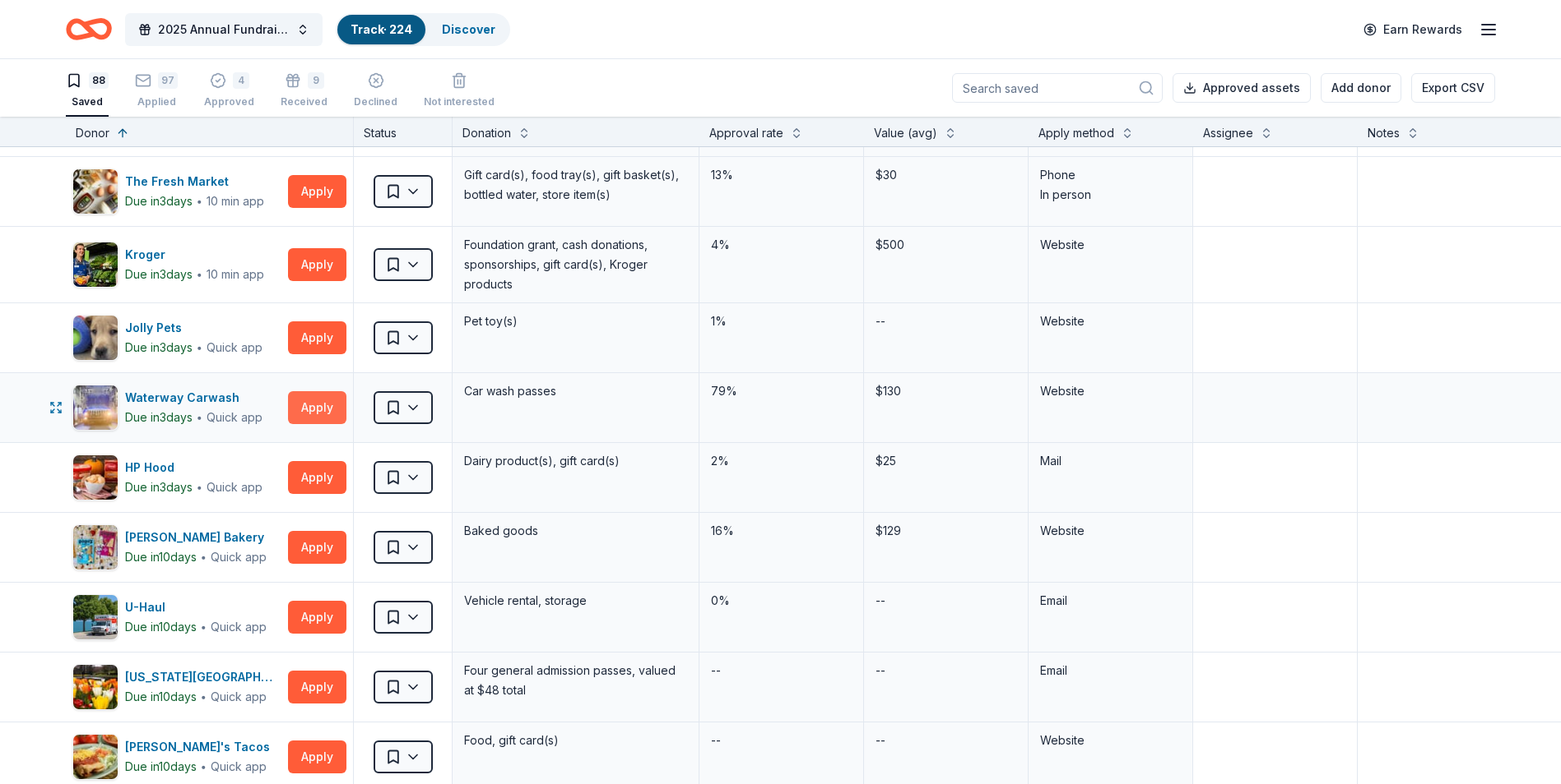
click at [314, 411] on button "Apply" at bounding box center [317, 407] width 59 height 33
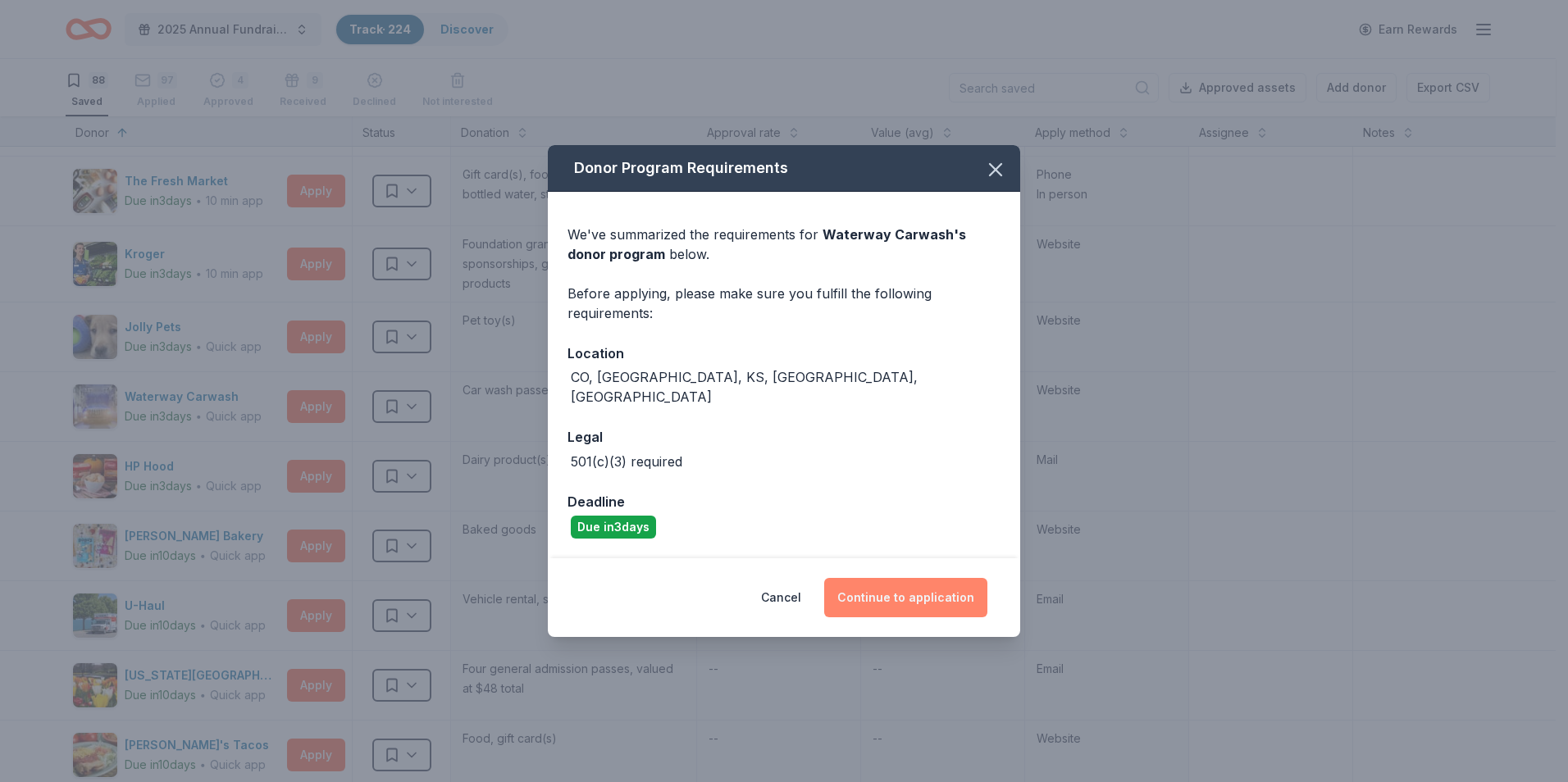
click at [904, 583] on button "Continue to application" at bounding box center [906, 598] width 163 height 40
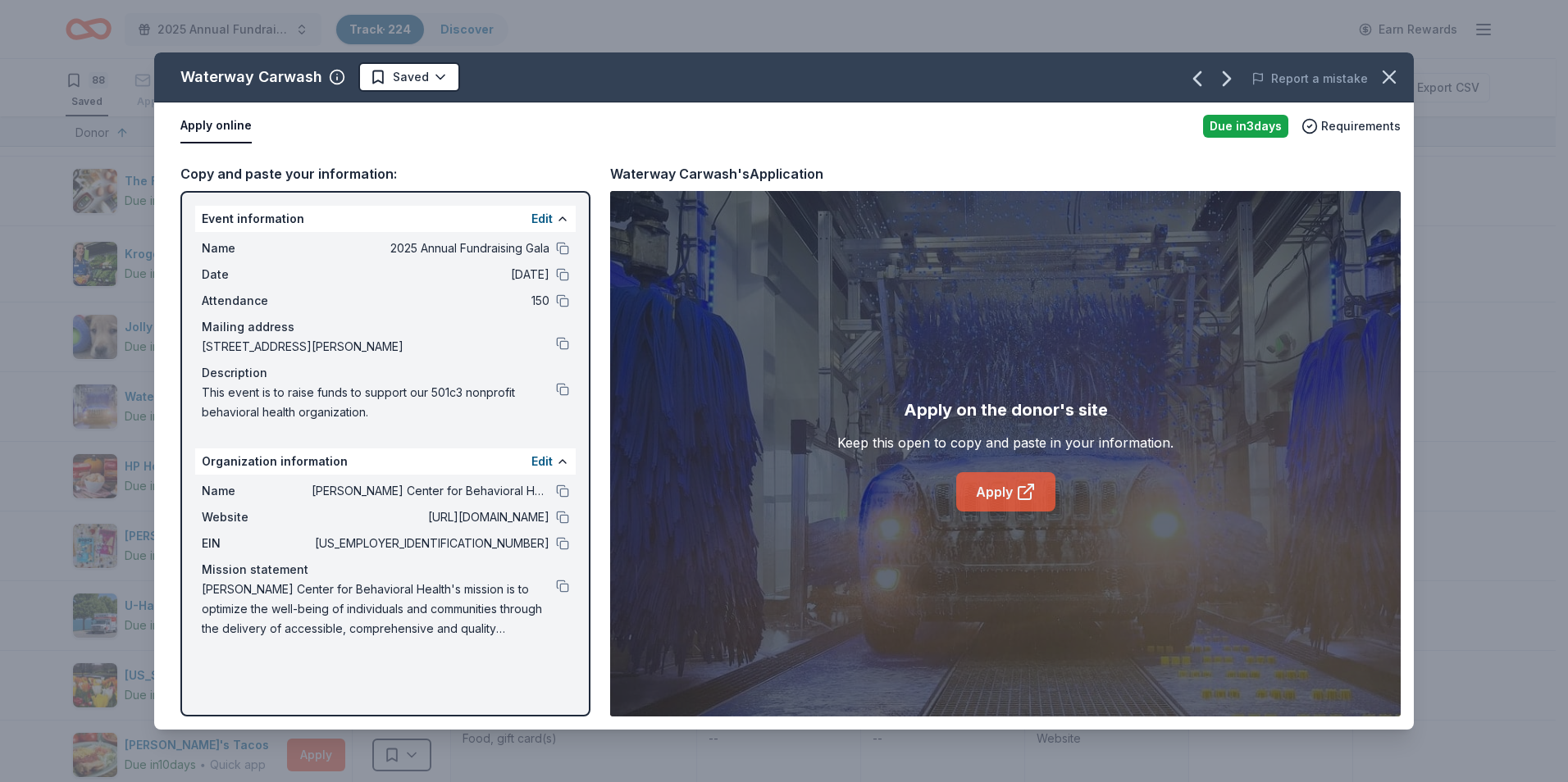
click at [999, 488] on link "Apply" at bounding box center [1006, 492] width 99 height 40
